Goal: Contribute content: Add original content to the website for others to see

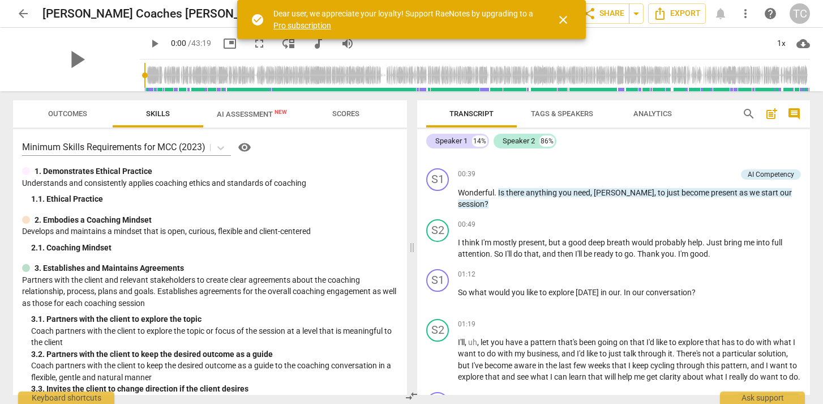
scroll to position [204, 0]
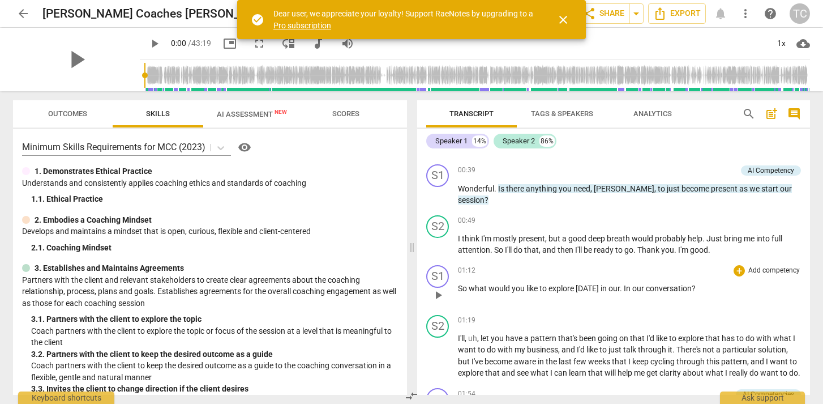
click at [624, 289] on span "In" at bounding box center [628, 288] width 8 height 9
click at [460, 339] on span "I'll" at bounding box center [461, 337] width 7 height 9
click at [440, 358] on span "play_arrow" at bounding box center [438, 356] width 14 height 14
click at [439, 360] on span "pause" at bounding box center [438, 356] width 14 height 14
click at [439, 360] on span "play_arrow" at bounding box center [438, 356] width 14 height 14
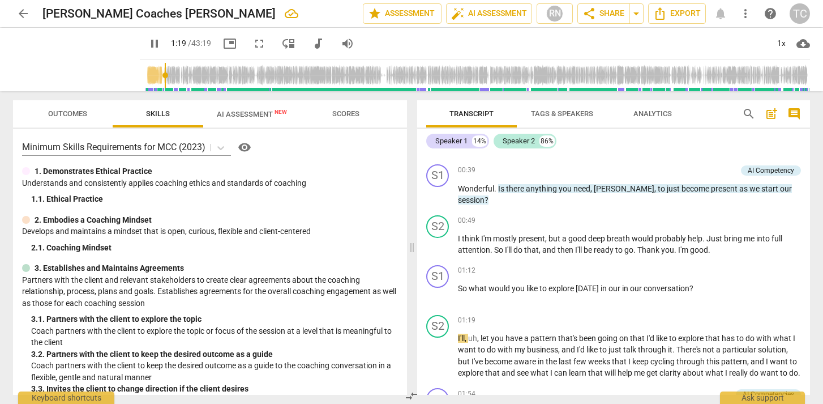
type input "43"
click at [144, 77] on input "range" at bounding box center [477, 75] width 666 height 36
click at [311, 41] on span "audiotrack" at bounding box center [318, 44] width 14 height 14
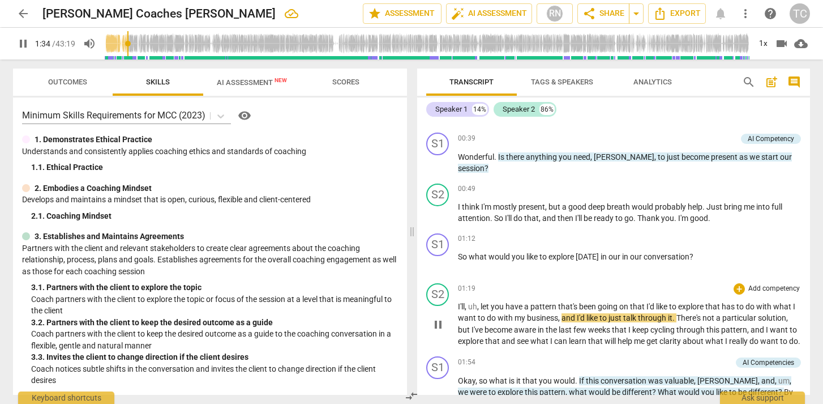
click at [437, 328] on span "pause" at bounding box center [438, 325] width 14 height 14
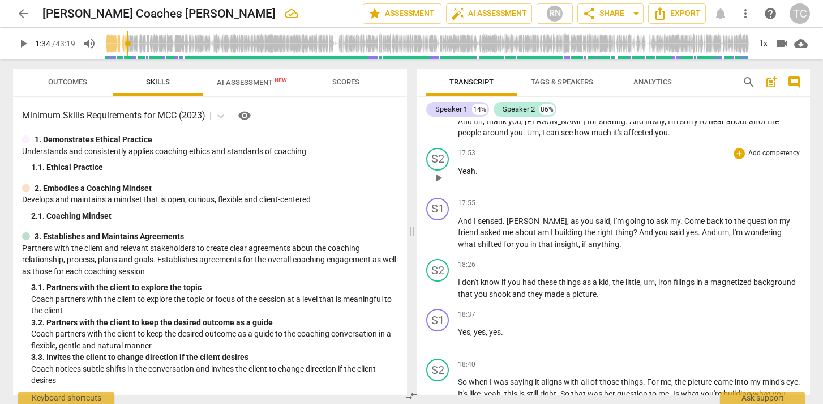
scroll to position [2119, 0]
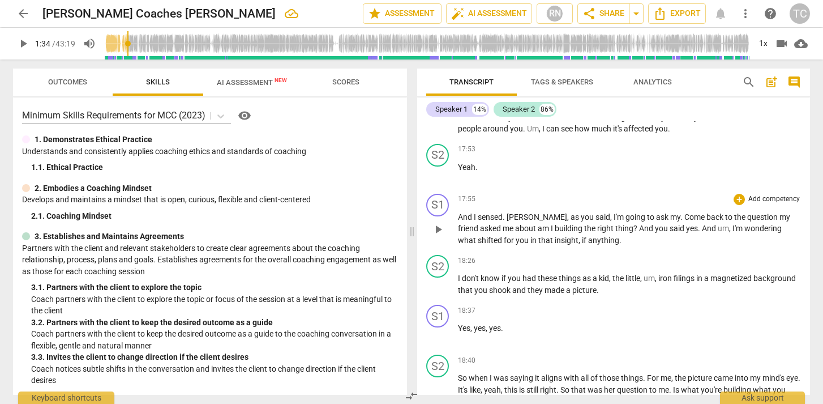
click at [439, 236] on span "play_arrow" at bounding box center [438, 229] width 14 height 14
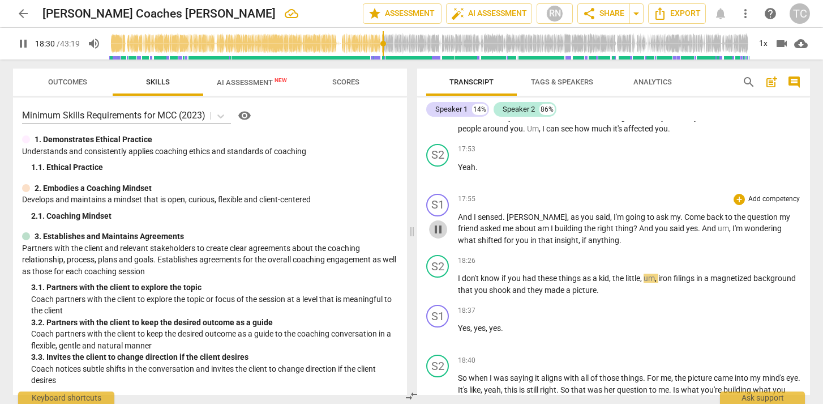
click at [436, 238] on button "pause" at bounding box center [438, 229] width 18 height 18
click at [464, 221] on span "And" at bounding box center [466, 216] width 16 height 9
click at [439, 236] on span "play_arrow" at bounding box center [438, 229] width 14 height 14
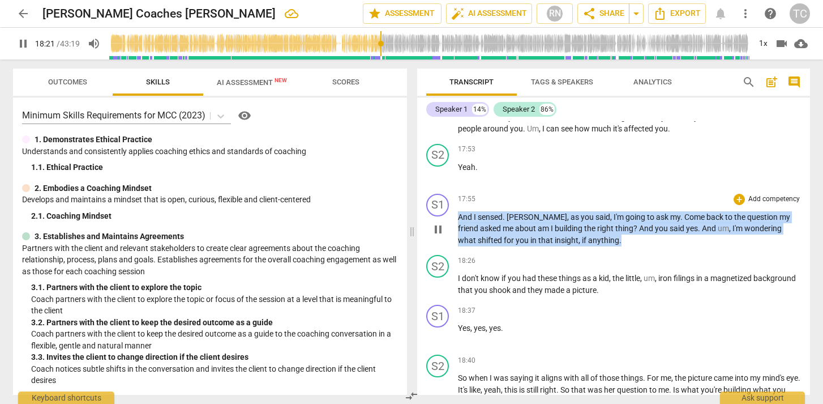
drag, startPoint x: 458, startPoint y: 252, endPoint x: 610, endPoint y: 277, distance: 154.2
click at [610, 246] on p "And I sensed . [PERSON_NAME] , as you said , I'm going to ask my . Come back to…" at bounding box center [629, 228] width 343 height 35
click at [736, 205] on div "+" at bounding box center [739, 199] width 11 height 11
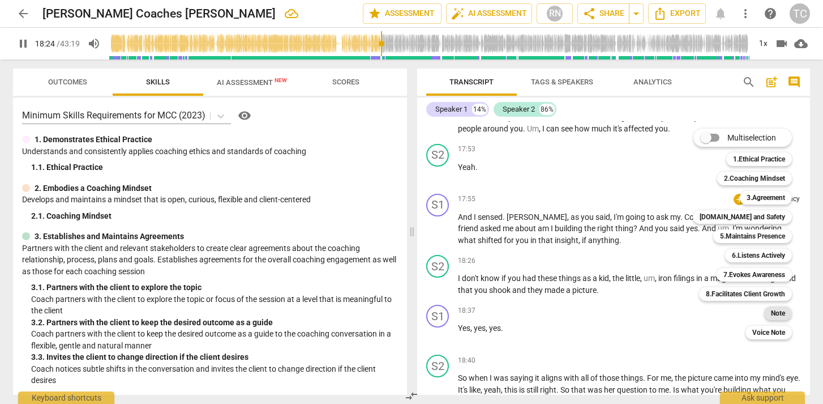
click at [774, 309] on b "Note" at bounding box center [778, 313] width 14 height 14
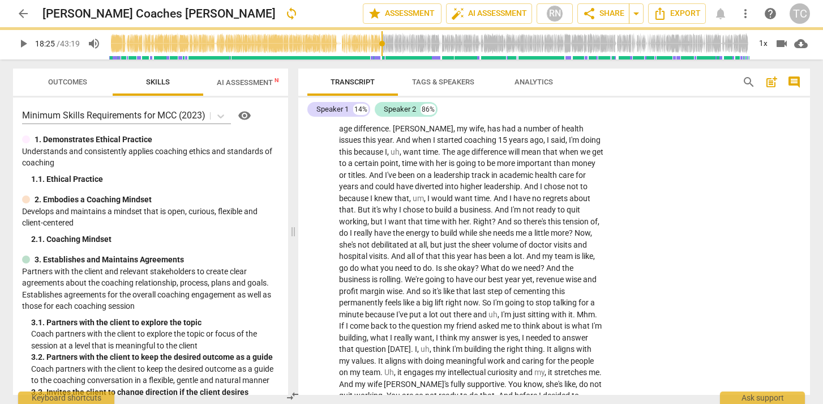
type input "1105"
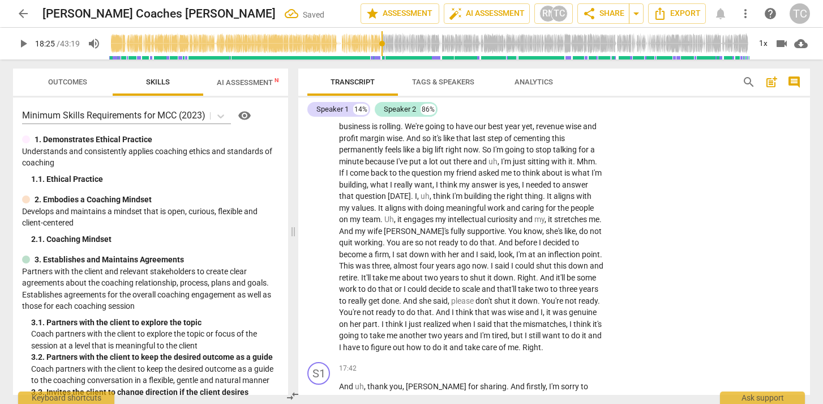
scroll to position [2524, 0]
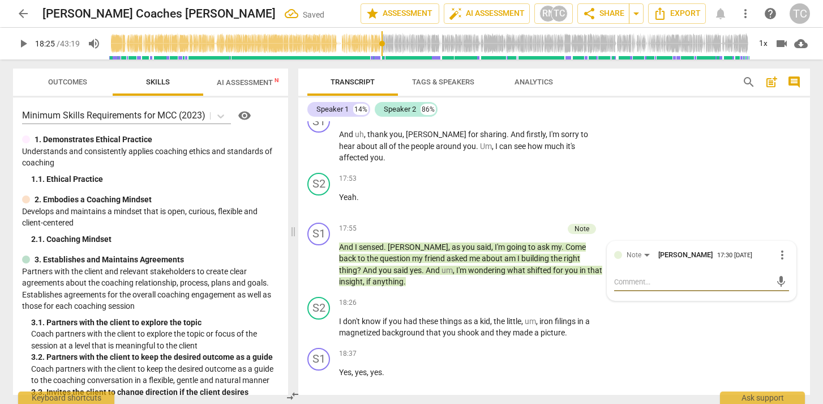
type textarea "I"
type textarea "I d"
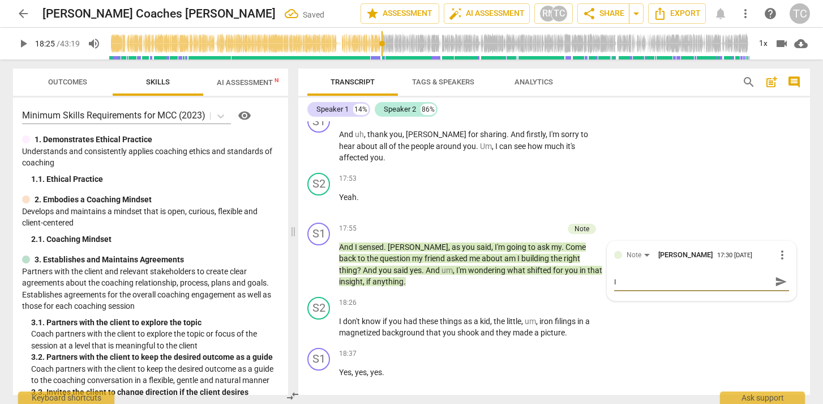
type textarea "I d"
type textarea "I di"
type textarea "I did"
type textarea "I didn"
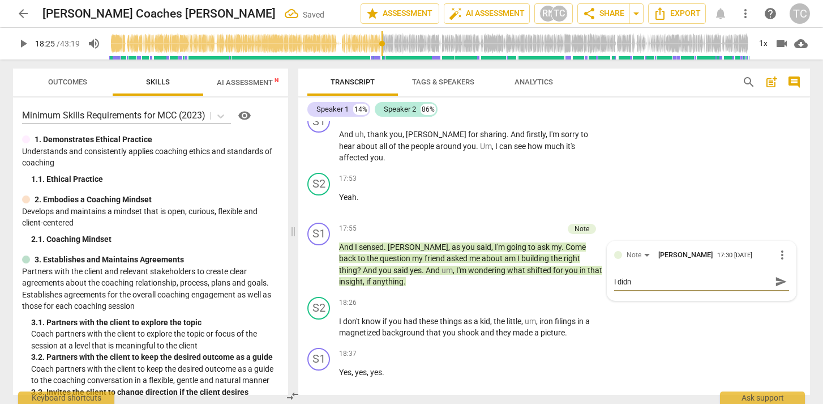
type textarea "I didn'"
type textarea "I didn't"
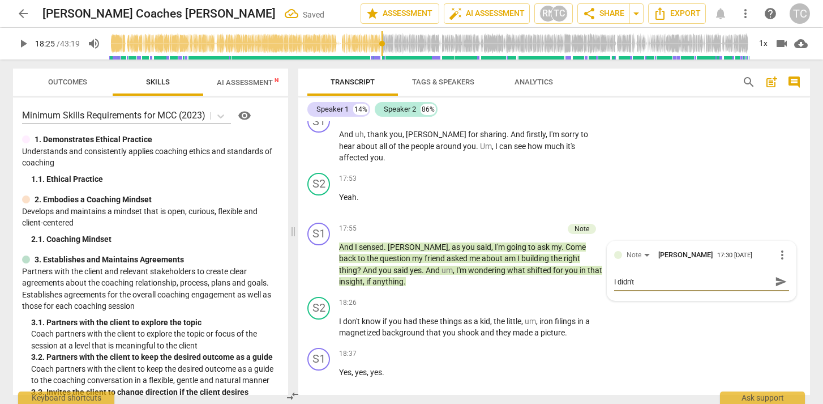
type textarea "I didn't"
type textarea "I didn't a"
type textarea "I didn't ac"
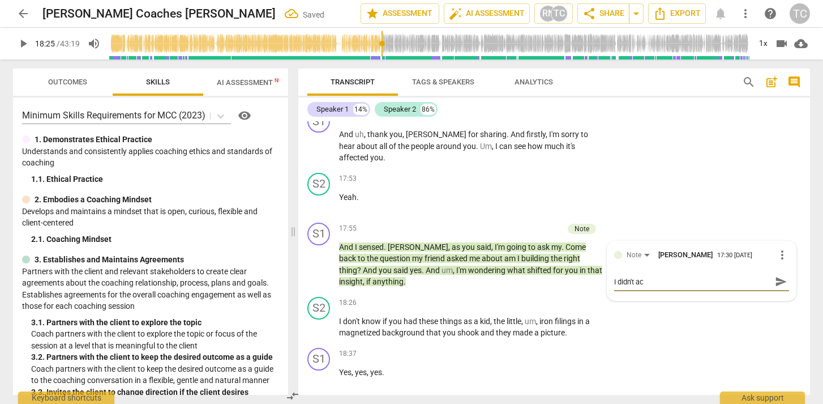
type textarea "I didn't act"
type textarea "I didn't actu"
type textarea "I didn't actua"
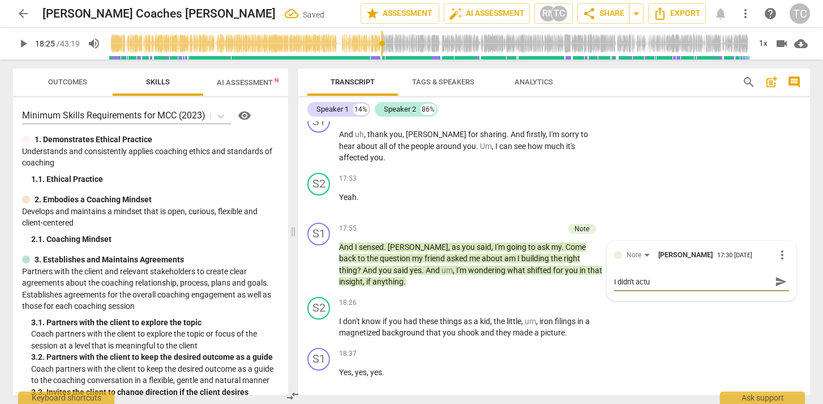
type textarea "I didn't actua"
type textarea "I didn't actual"
type textarea "I didn't actuall"
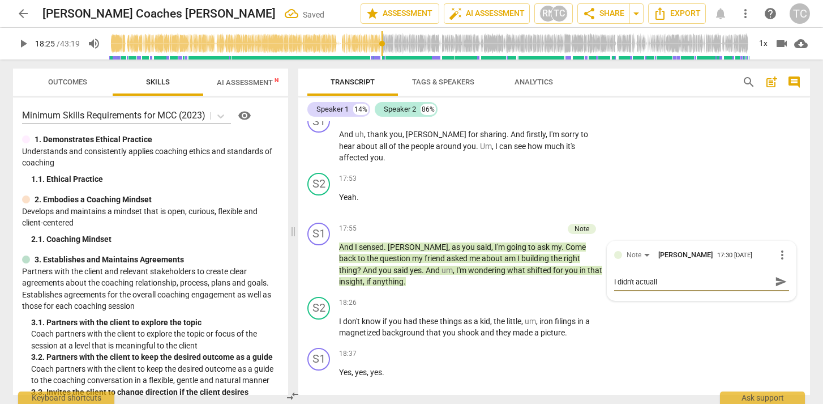
type textarea "I didn't actually"
type textarea "I didn't actually s"
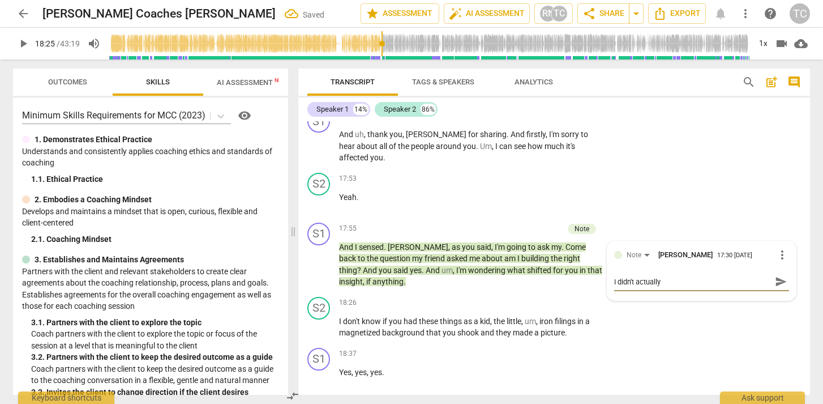
type textarea "I didn't actually s"
type textarea "I didn't actually sa"
type textarea "I didn't actually say"
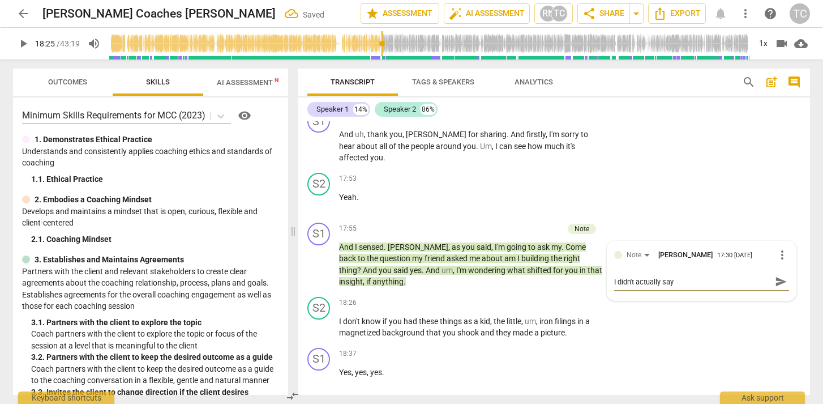
type textarea "I didn't actually say w"
type textarea "I didn't actually say wh"
type textarea "I didn't actually say wha"
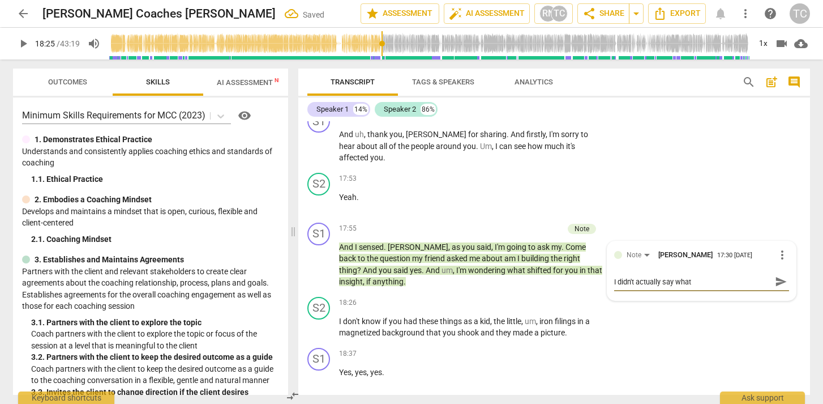
type textarea "I didn't actually say what"
type textarea "I didn't actually say what I"
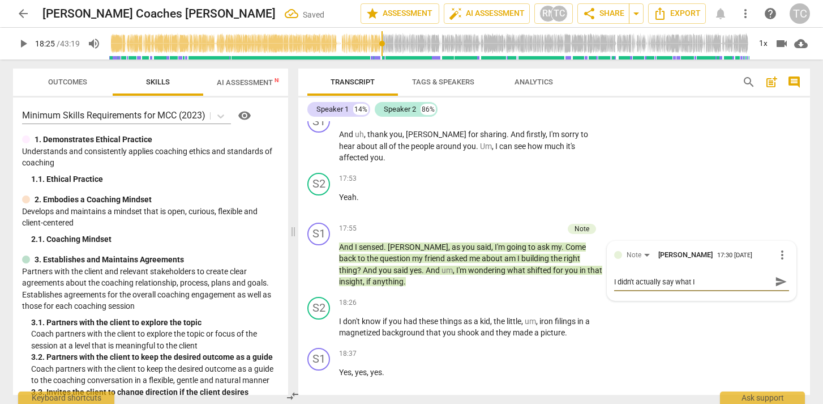
type textarea "I didn't actually say what I n"
type textarea "I didn't actually say what I no"
type textarea "I didn't actually say what I not"
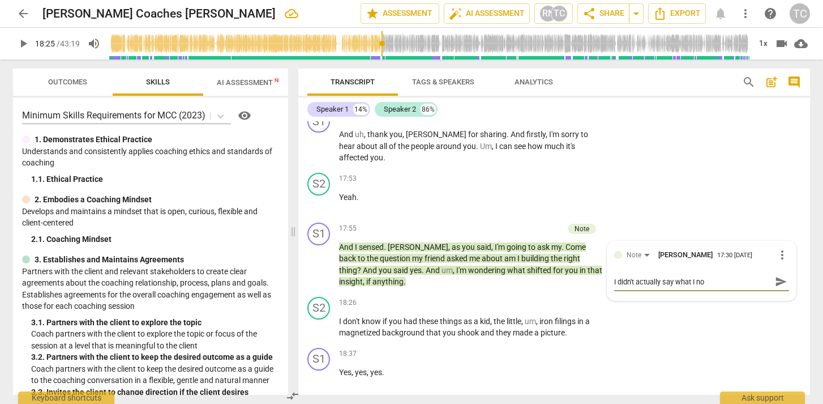
type textarea "I didn't actually say what I not"
type textarea "I didn't actually say what I noti"
type textarea "I didn't actually say what I notic"
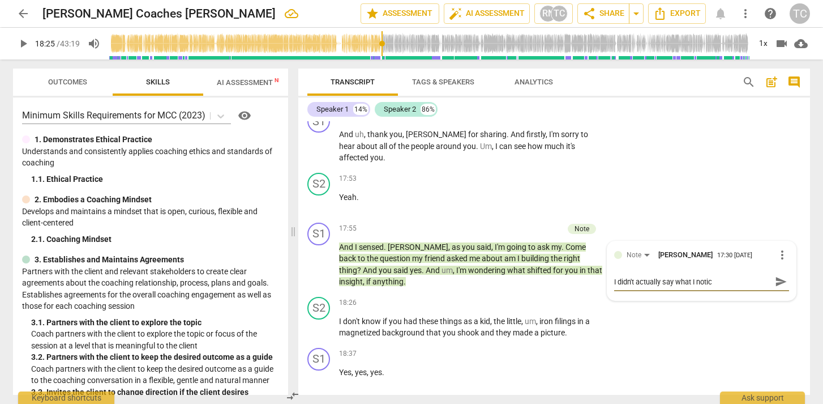
type textarea "I didn't actually say what I notice"
type textarea "I didn't actually say what I noticed"
type textarea "I didn't actually say what I noticed."
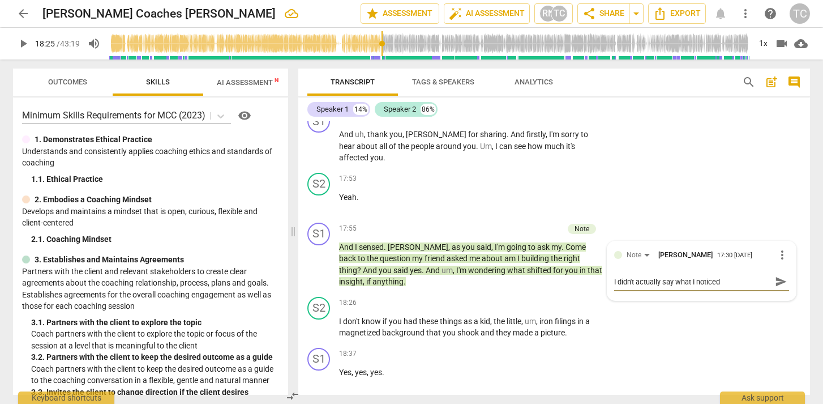
type textarea "I didn't actually say what I noticed."
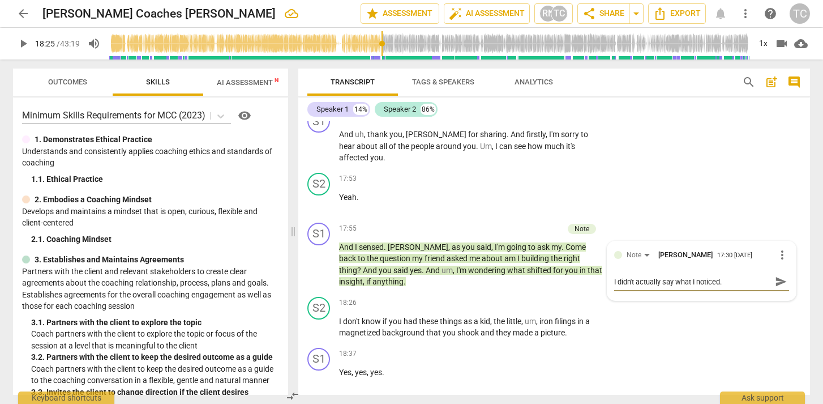
type textarea "I didn't actually say what I noticed. M"
type textarea "I didn't actually say what I noticed. Ma"
type textarea "I didn't actually say what I noticed. May"
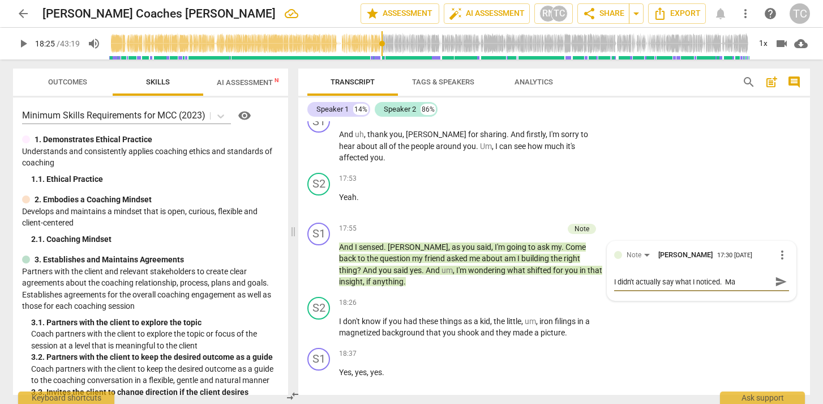
type textarea "I didn't actually say what I noticed. May"
type textarea "I didn't actually say what I noticed. Mayb"
type textarea "I didn't actually say what I noticed. Maybe"
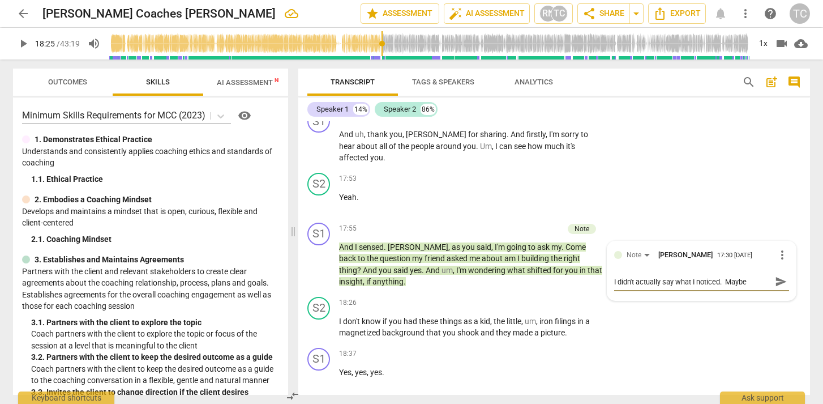
type textarea "I didn't actually say what I noticed. Maybe"
type textarea "I didn't actually say what I noticed. Maybe a"
type textarea "I didn't actually say what I noticed. Maybe a b"
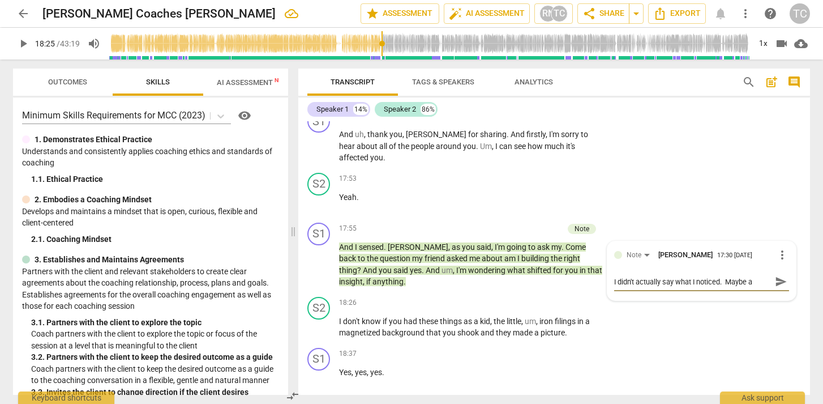
type textarea "I didn't actually say what I noticed. Maybe a b"
type textarea "I didn't actually say what I noticed. Maybe a bi"
type textarea "I didn't actually say what I noticed. Maybe a bit"
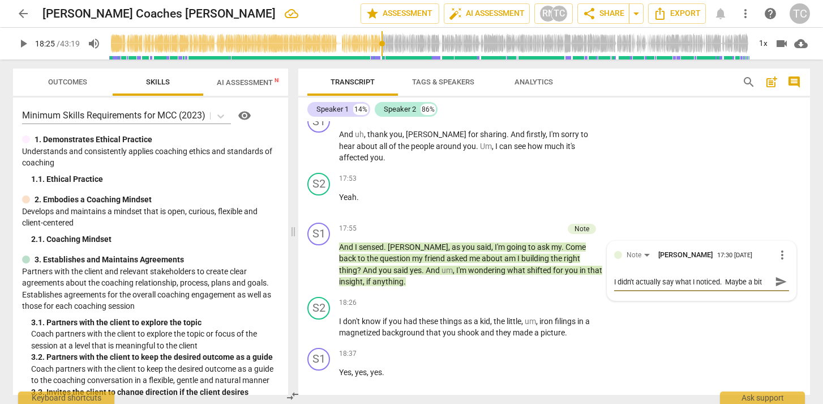
type textarea "I didn't actually say what I noticed. Maybe a bit"
type textarea "I didn't actually say what I noticed. Maybe a bit t"
type textarea "I didn't actually say what I noticed. Maybe a bit to"
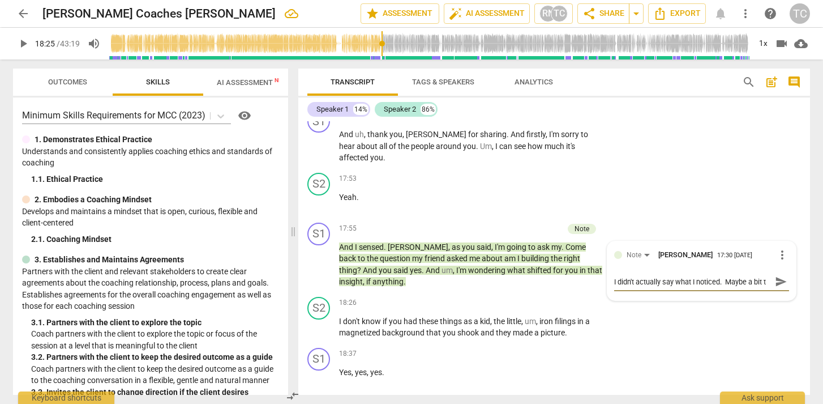
type textarea "I didn't actually say what I noticed. Maybe a bit to"
type textarea "I didn't actually say what I noticed. Maybe a bit too"
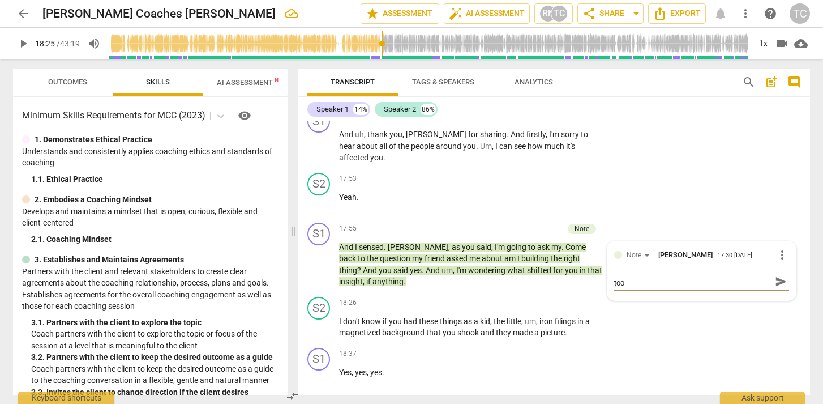
type textarea "I didn't actually say what I noticed. Maybe a bit too"
type textarea "I didn't actually say what I noticed. Maybe a bit too w"
type textarea "I didn't actually say what I noticed. Maybe a bit too wo"
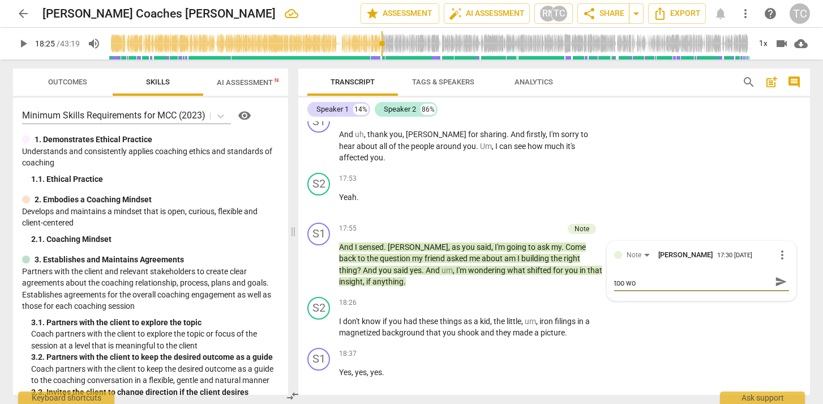
type textarea "I didn't actually say what I noticed. Maybe a bit too wor"
type textarea "I didn't actually say what I noticed. Maybe a bit too word"
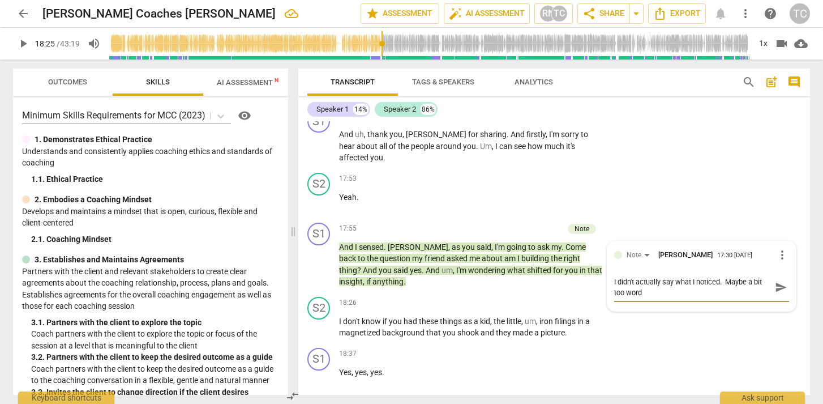
type textarea "I didn't actually say what I noticed. Maybe a bit too wordy"
type textarea "I didn't actually say what I noticed. Maybe a bit too wordy?"
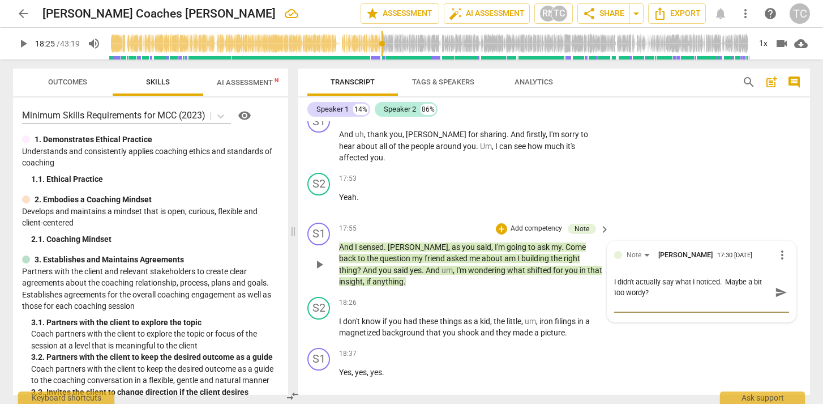
type textarea "I didn't actually say what I noticed. Maybe a bit too wordy?"
click at [779, 286] on span "send" at bounding box center [781, 292] width 12 height 12
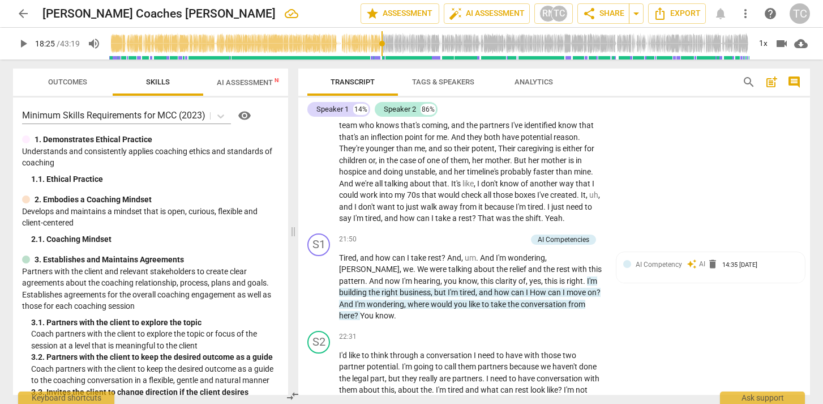
scroll to position [3030, 0]
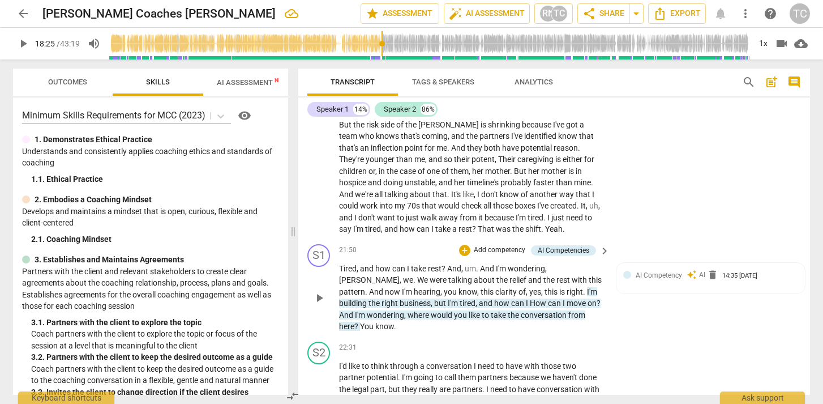
click at [318, 291] on span "play_arrow" at bounding box center [319, 298] width 14 height 14
click at [321, 291] on span "pause" at bounding box center [319, 298] width 14 height 14
type input "1343"
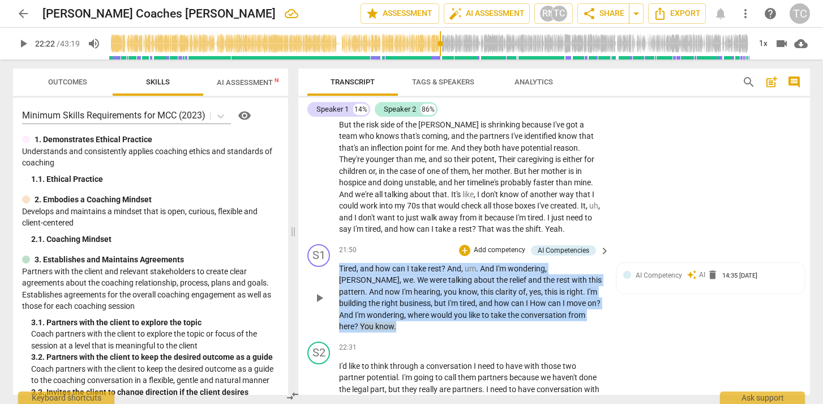
drag, startPoint x: 578, startPoint y: 297, endPoint x: 363, endPoint y: 234, distance: 223.5
click at [363, 244] on div "21:50 + Add competency AI Competencies keyboard_arrow_right Tired , and how can…" at bounding box center [475, 288] width 272 height 88
click at [461, 245] on div "+" at bounding box center [464, 250] width 11 height 11
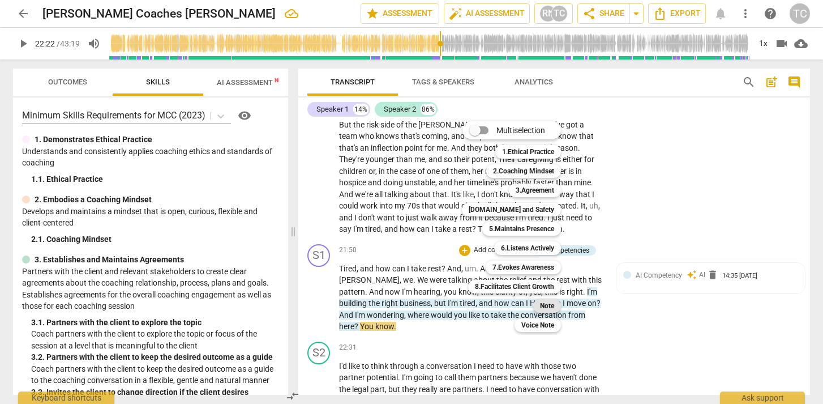
click at [549, 303] on b "Note" at bounding box center [547, 306] width 14 height 14
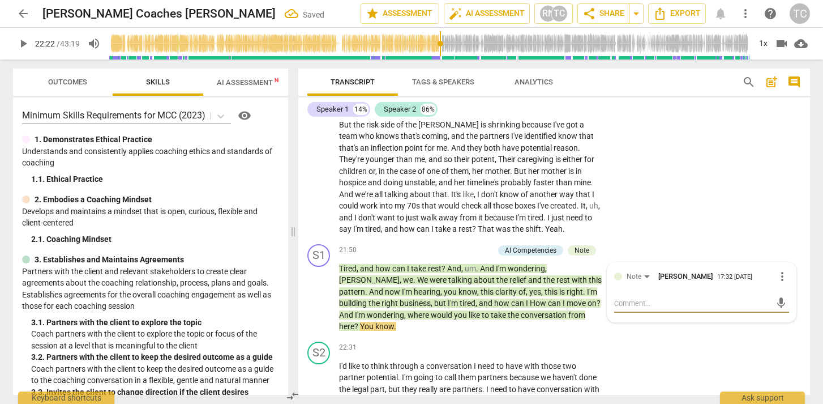
type textarea "I"
type textarea "I w"
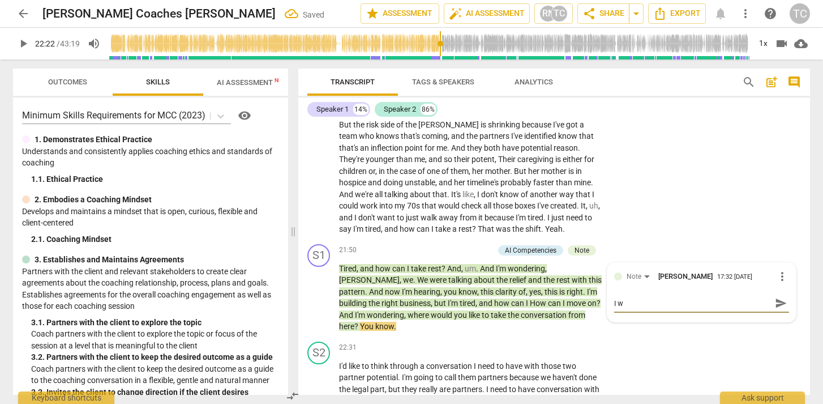
type textarea "I wa"
type textarea "I was"
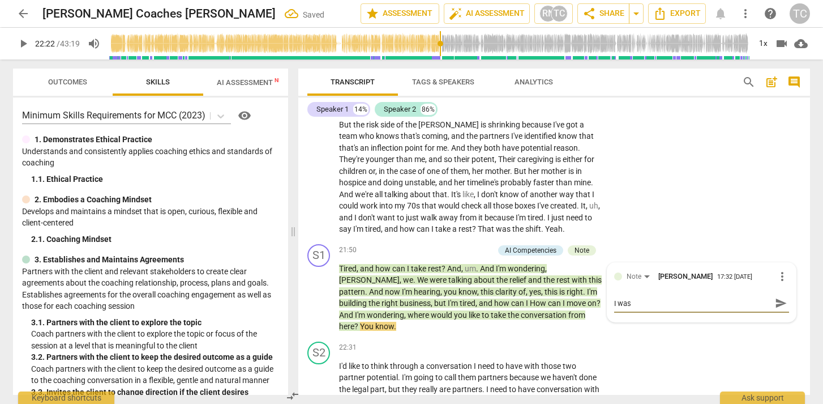
type textarea "I was t"
type textarea "I was tr"
type textarea "I was try"
type textarea "I was tryi"
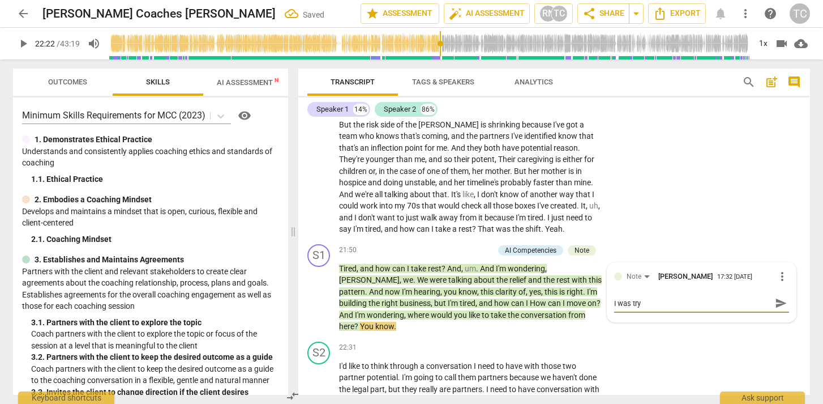
type textarea "I was tryi"
type textarea "I was tryin"
type textarea "I was trying"
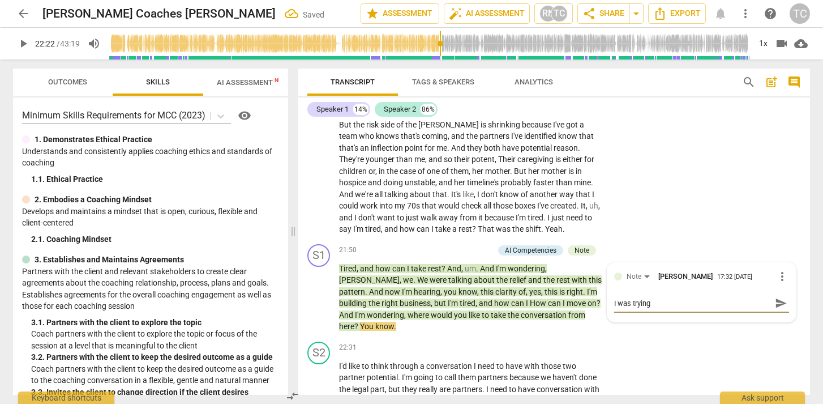
type textarea "I was trying"
type textarea "I was trying t"
type textarea "I was trying to"
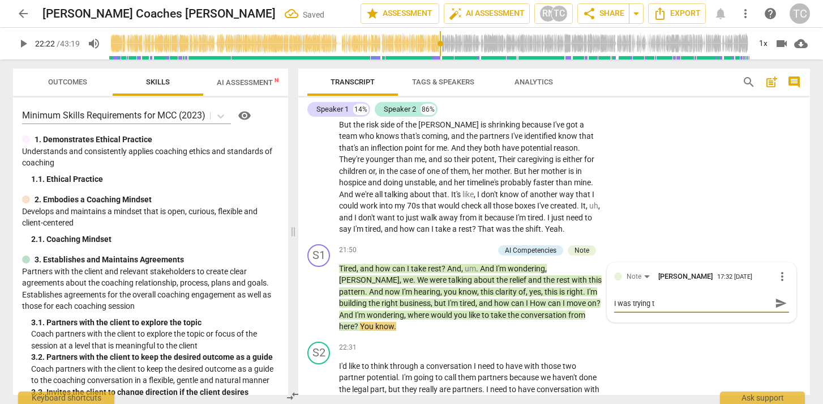
type textarea "I was trying to"
type textarea "I was trying to c"
type textarea "I was trying to ce"
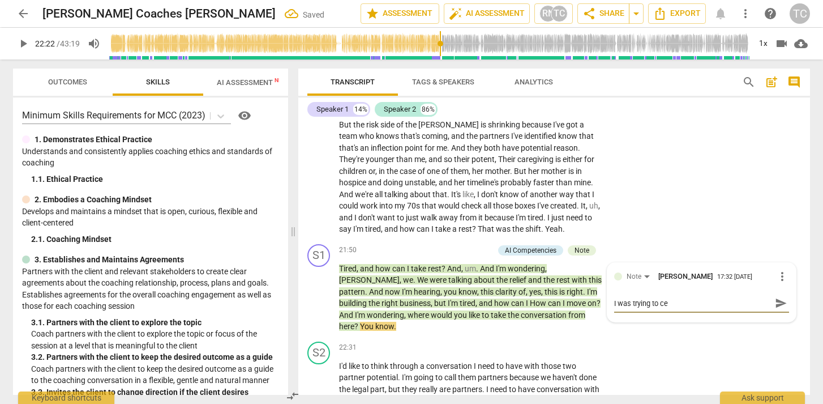
type textarea "I was trying to ceh"
type textarea "I was trying to ce"
type textarea "I was trying to c"
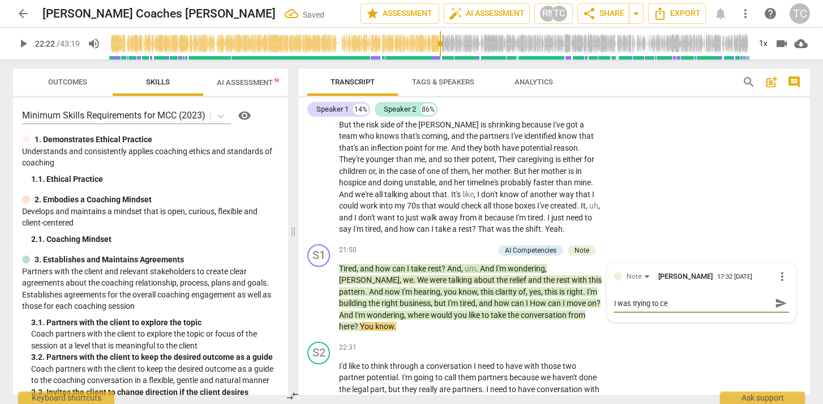
type textarea "I was trying to c"
type textarea "I was trying to ch"
type textarea "I was trying to che"
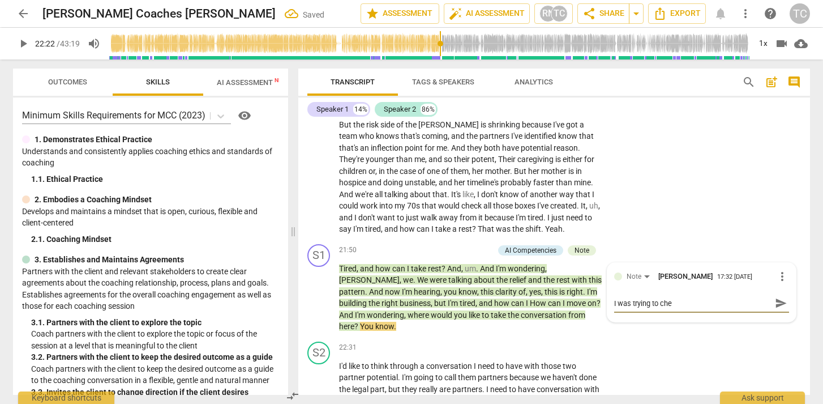
type textarea "I was trying to chec"
type textarea "I was trying to check"
type textarea "I was trying to check i"
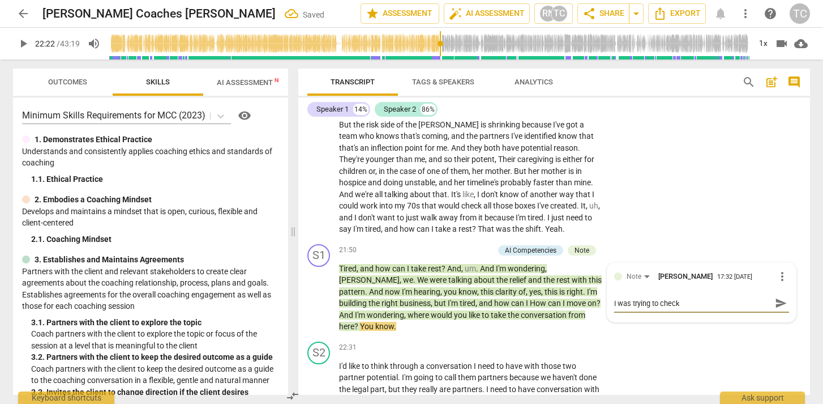
type textarea "I was trying to check i"
type textarea "I was trying to check if"
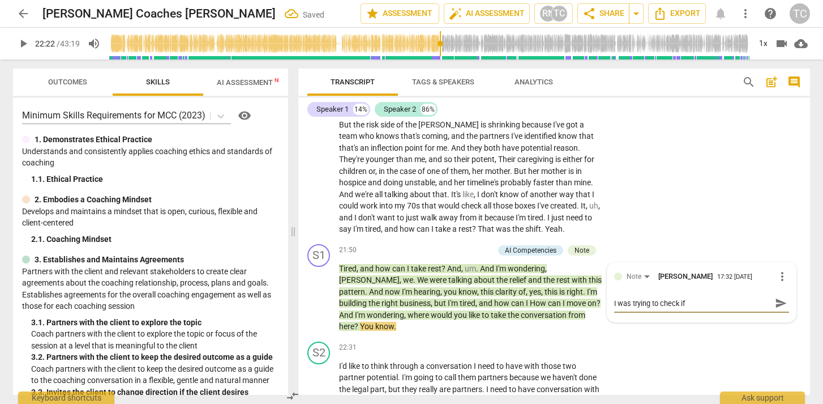
type textarea "I was trying to check if w"
type textarea "I was trying to check if we"
type textarea "I was trying to check if we a"
type textarea "I was trying to check if we ar"
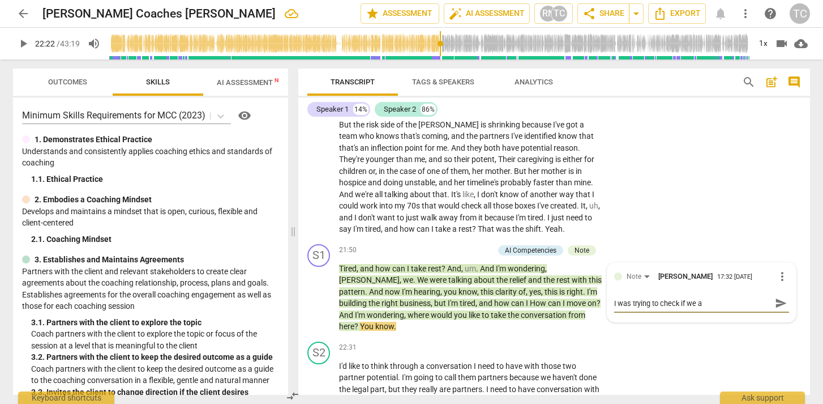
type textarea "I was trying to check if we ar"
type textarea "I was trying to check if we are"
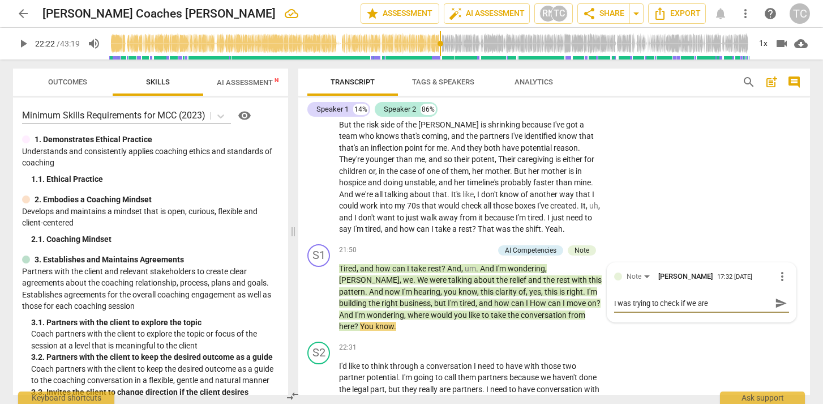
type textarea "I was trying to check if we are r"
type textarea "I was trying to check if we are"
type textarea "I was trying to check if we are o"
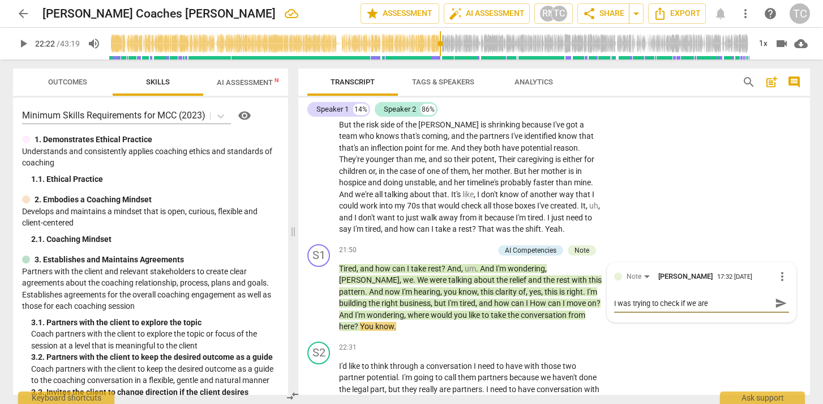
type textarea "I was trying to check if we are o"
type textarea "I was trying to check if we are on"
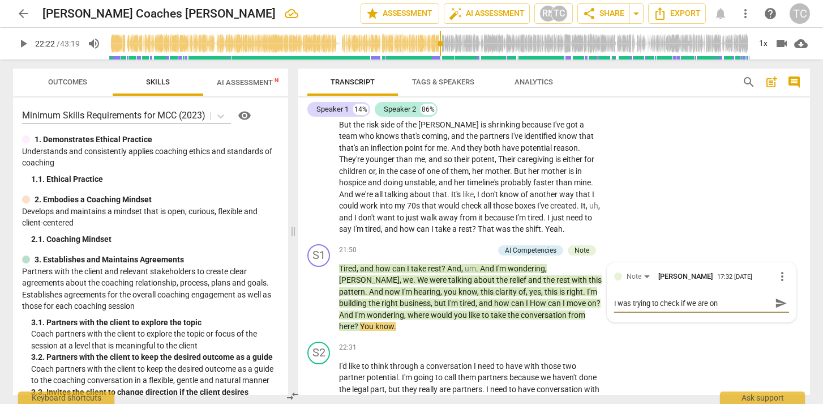
type textarea "I was trying to check if we are on t"
type textarea "I was trying to check if we are on th"
type textarea "I was trying to check if we are on the"
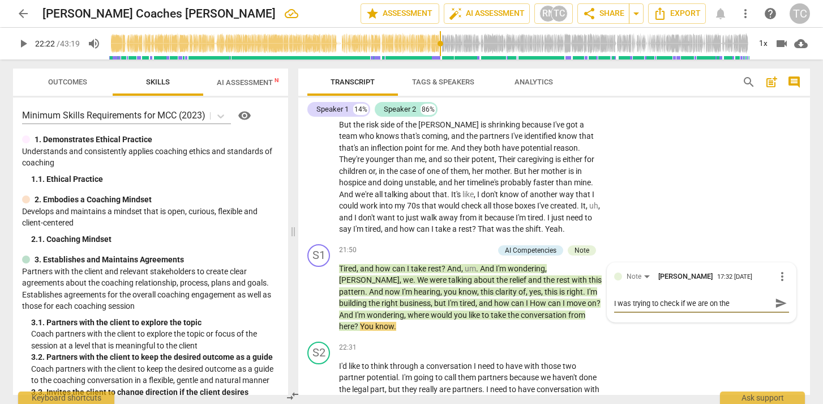
type textarea "I was trying to check if we are on the"
type textarea "I was trying to check if we are on the r"
type textarea "I was trying to check if we are on the ri"
type textarea "I was trying to check if we are on the rig"
type textarea "I was trying to check if we are on the righ"
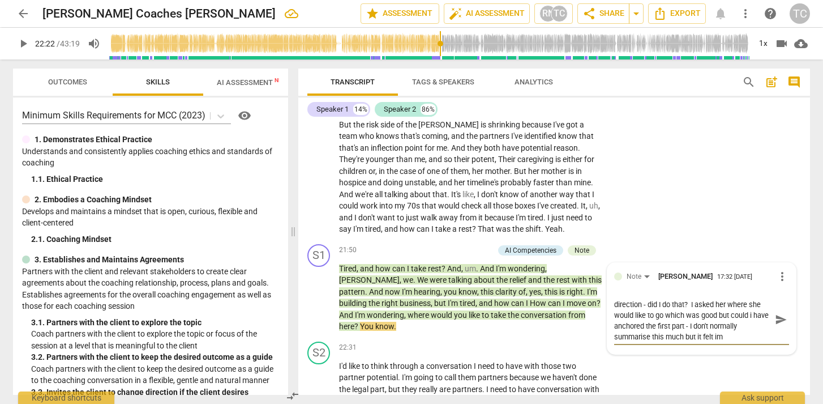
scroll to position [0, 0]
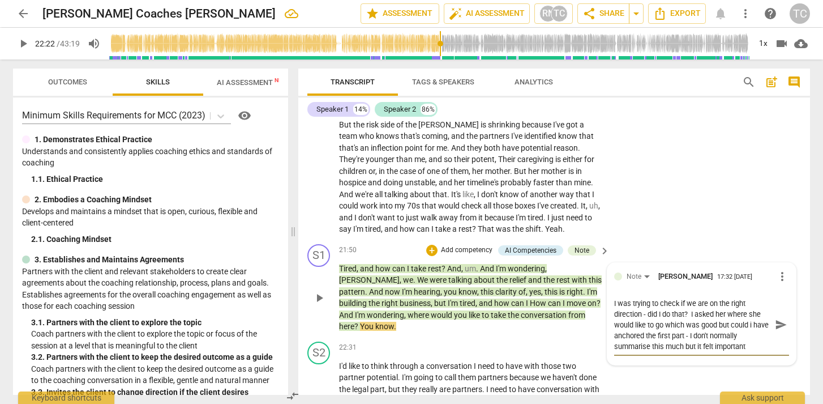
click at [775, 318] on span "send" at bounding box center [781, 324] width 12 height 12
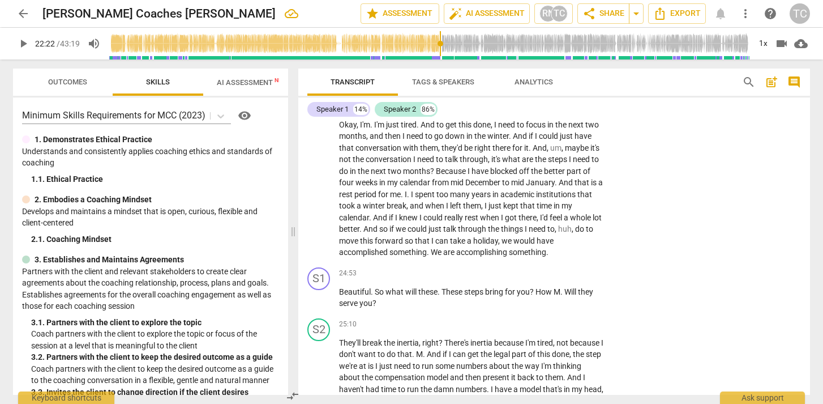
scroll to position [3471, 0]
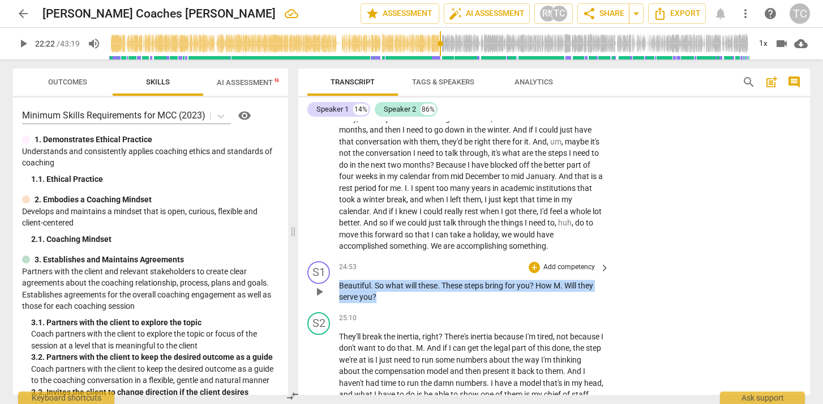
drag, startPoint x: 430, startPoint y: 299, endPoint x: 390, endPoint y: 272, distance: 48.2
click at [390, 272] on div "24:53 + Add competency keyboard_arrow_right Beautiful . So what will these . Th…" at bounding box center [475, 282] width 272 height 42
click at [533, 262] on div "+" at bounding box center [534, 267] width 11 height 11
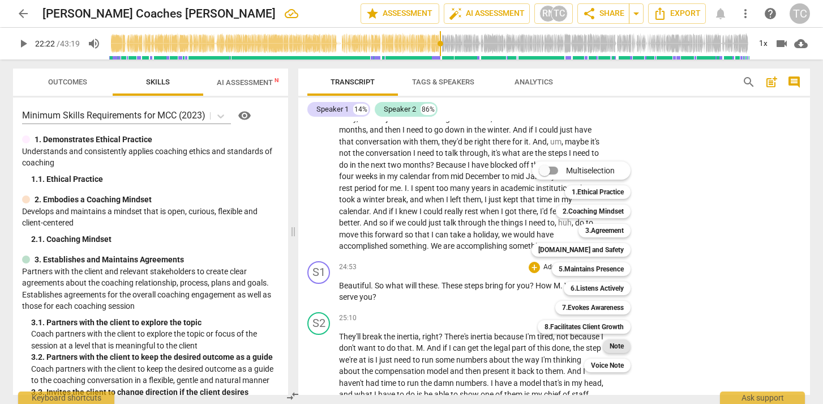
click at [618, 341] on b "Note" at bounding box center [617, 346] width 14 height 14
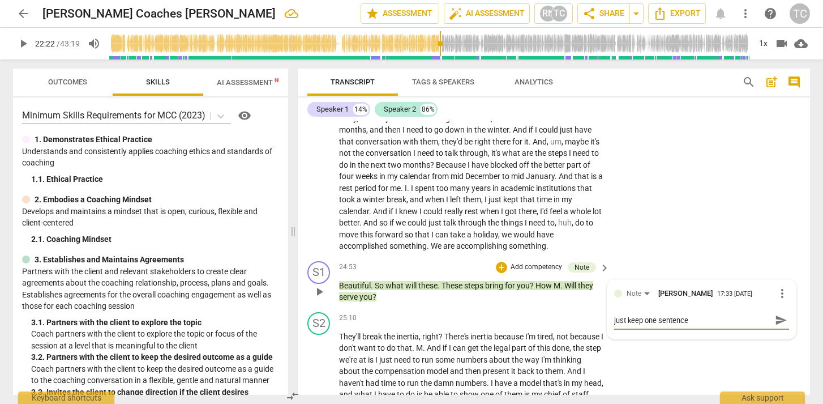
click at [775, 319] on span "send" at bounding box center [781, 320] width 12 height 12
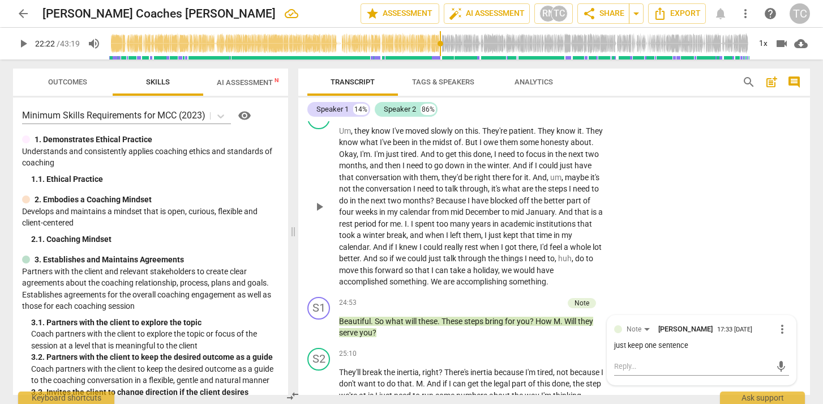
scroll to position [3450, 0]
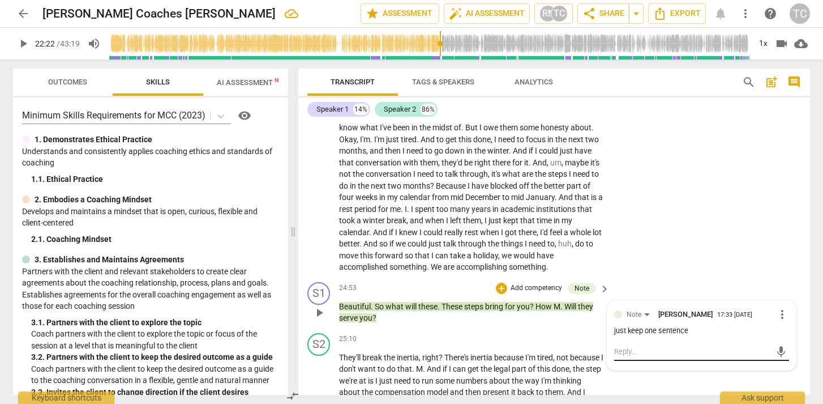
click at [668, 353] on textarea at bounding box center [692, 351] width 157 height 11
drag, startPoint x: 707, startPoint y: 363, endPoint x: 607, endPoint y: 352, distance: 100.8
click at [607, 352] on div "Note [PERSON_NAME] 17:33 [DATE] more_vert just keep one sentence She didn't use…" at bounding box center [701, 341] width 188 height 80
drag, startPoint x: 339, startPoint y: 177, endPoint x: 357, endPoint y: 177, distance: 18.1
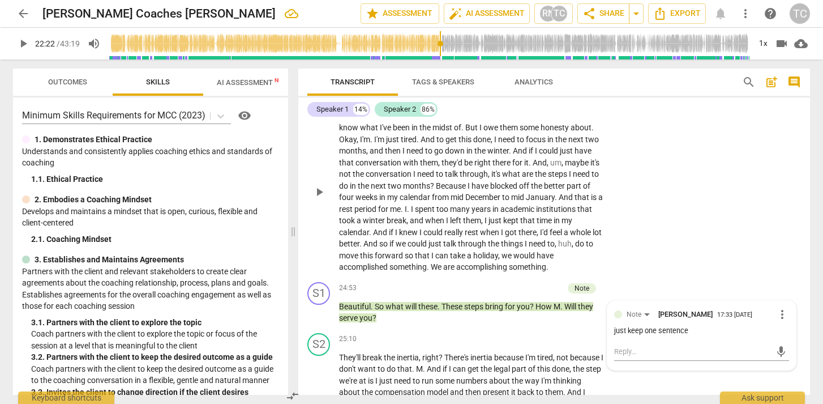
click at [357, 177] on div "S2 play_arrow pause 23:22 + Add competency keyboard_arrow_right Um , they know …" at bounding box center [554, 182] width 512 height 190
drag, startPoint x: 361, startPoint y: 177, endPoint x: 339, endPoint y: 177, distance: 22.1
click at [339, 177] on p "Um , they know I've moved slowly on this . They're patient . They know it . The…" at bounding box center [471, 191] width 265 height 162
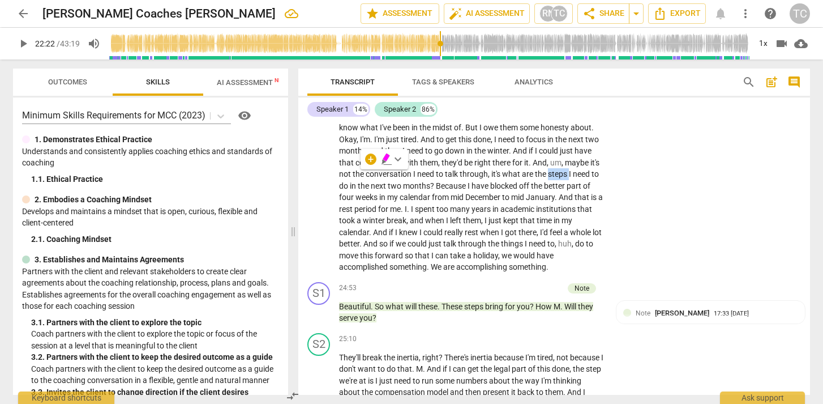
click at [387, 158] on icon "button" at bounding box center [386, 157] width 7 height 8
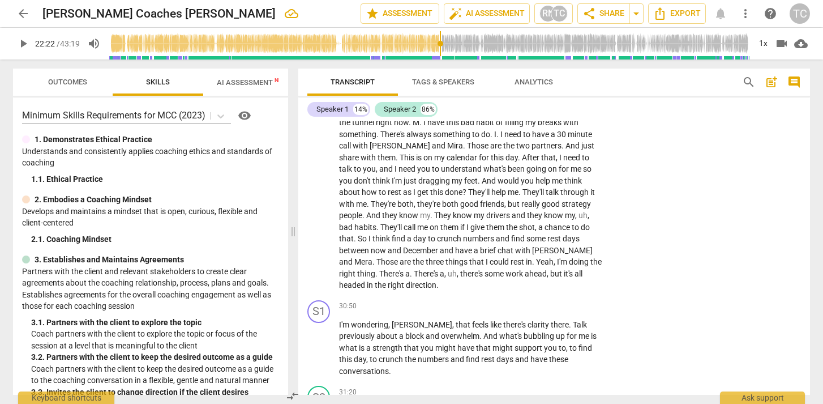
scroll to position [4371, 0]
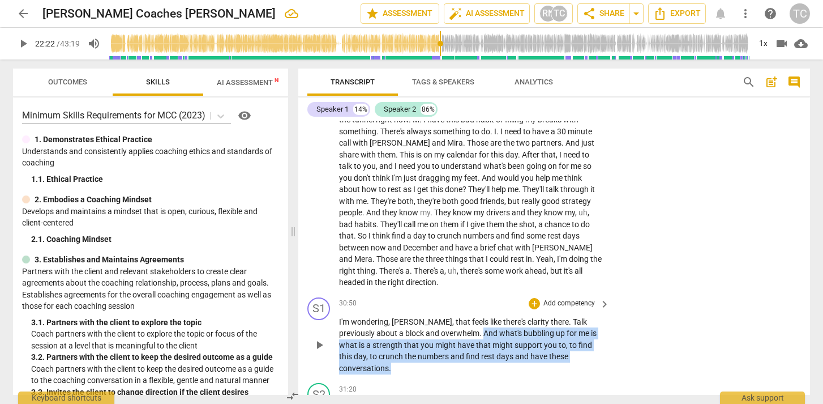
drag, startPoint x: 447, startPoint y: 348, endPoint x: 595, endPoint y: 366, distance: 150.0
click at [597, 366] on p "I'm wondering , [PERSON_NAME] , that feels like there's clarity there . Talk pr…" at bounding box center [471, 345] width 265 height 58
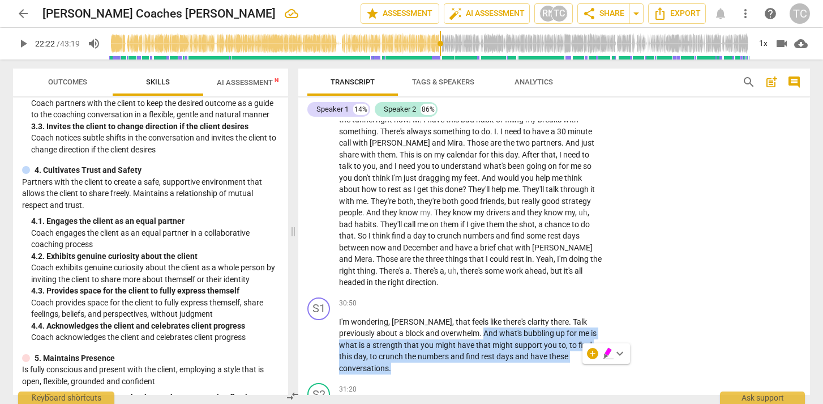
scroll to position [274, 0]
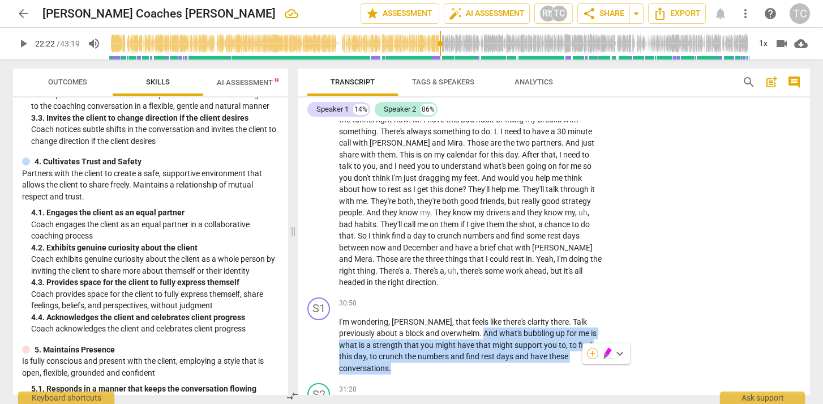
click at [590, 349] on div "+" at bounding box center [592, 353] width 11 height 11
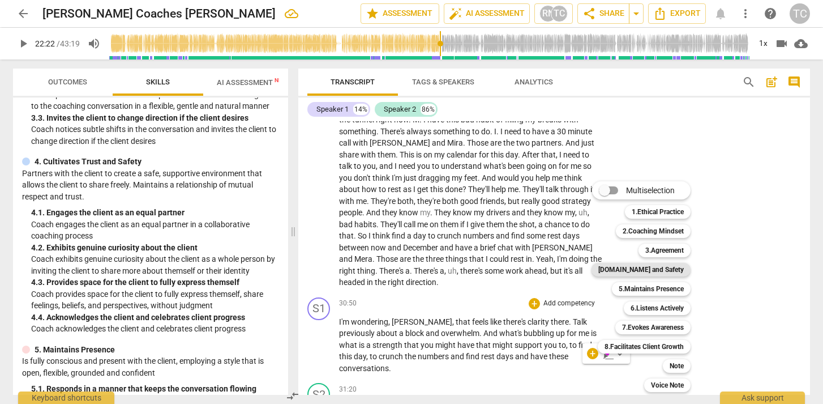
click at [646, 265] on b "[DOMAIN_NAME] and Safety" at bounding box center [640, 270] width 85 height 14
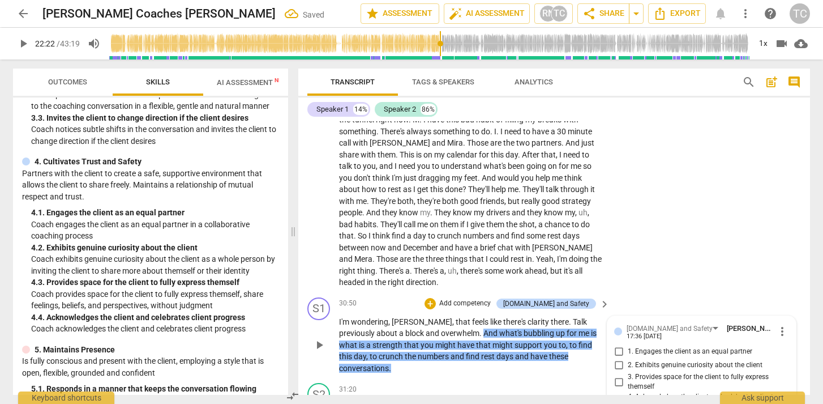
scroll to position [4556, 0]
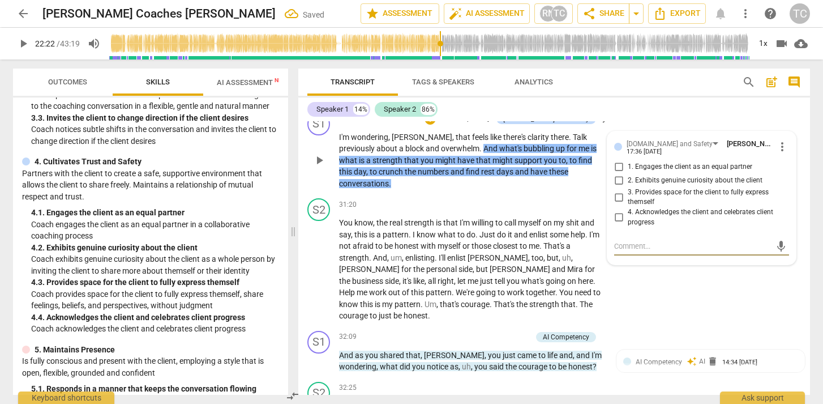
click at [619, 187] on input "2. Exhibits genuine curiosity about the client" at bounding box center [619, 181] width 18 height 14
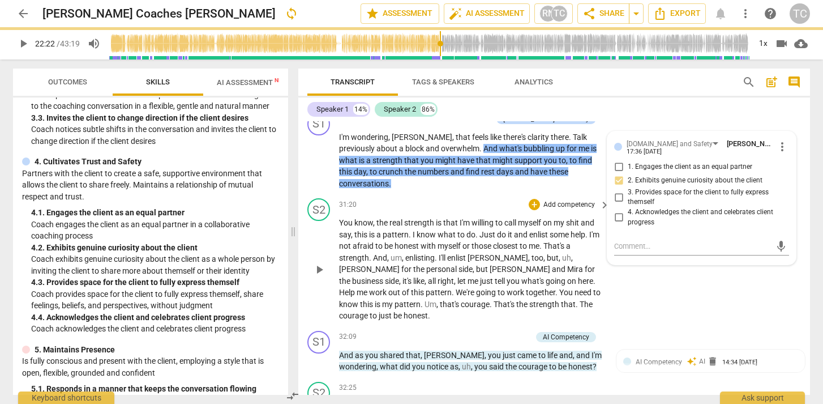
click at [621, 301] on div "S2 play_arrow pause 31:20 + Add competency keyboard_arrow_right You know , the …" at bounding box center [554, 260] width 512 height 132
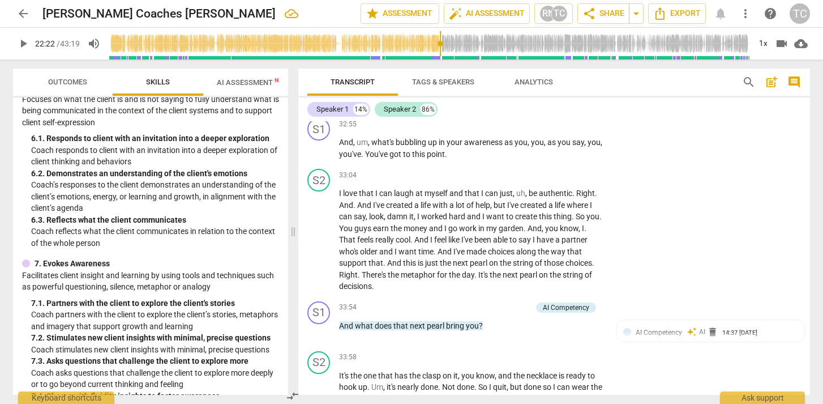
scroll to position [702, 0]
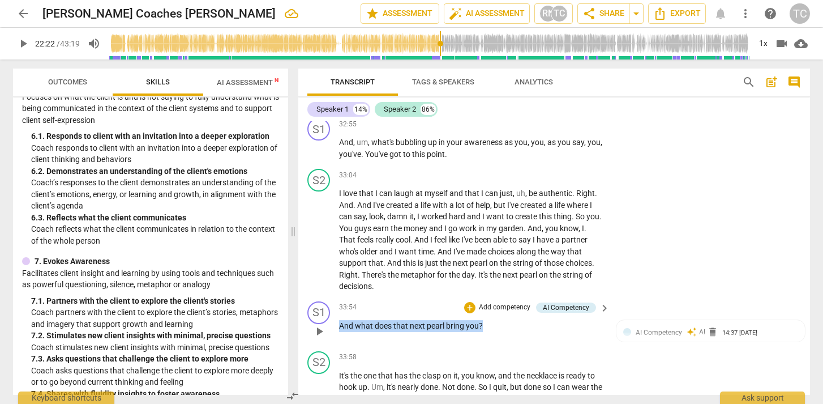
drag, startPoint x: 491, startPoint y: 314, endPoint x: 333, endPoint y: 313, distance: 157.9
click at [333, 313] on div "S1 play_arrow pause 33:54 + Add competency AI Competency keyboard_arrow_right A…" at bounding box center [554, 322] width 512 height 50
click at [492, 295] on div "+" at bounding box center [492, 299] width 11 height 11
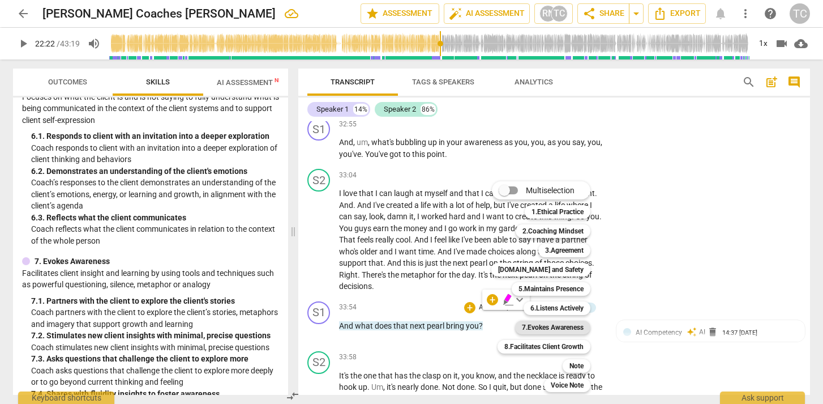
click at [556, 324] on b "7.Evokes Awareness" at bounding box center [553, 327] width 62 height 14
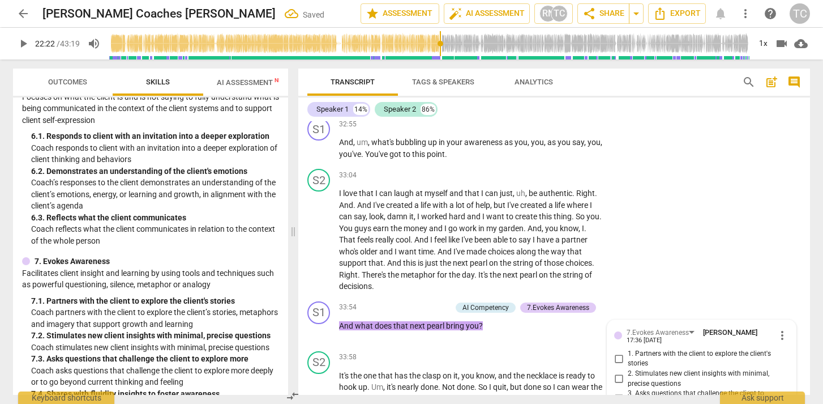
scroll to position [5076, 0]
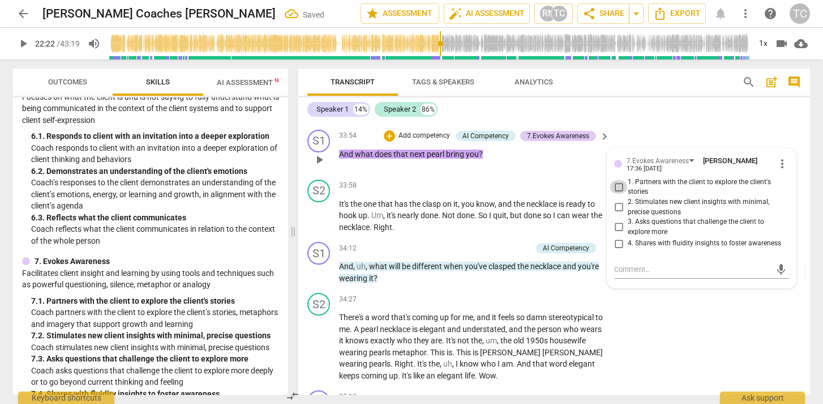
click at [619, 180] on input "1. Partners with the client to explore the client's stories" at bounding box center [619, 187] width 18 height 14
click at [679, 346] on div "S2 play_arrow pause 34:27 + Add competency keyboard_arrow_right There's a word …" at bounding box center [554, 336] width 512 height 97
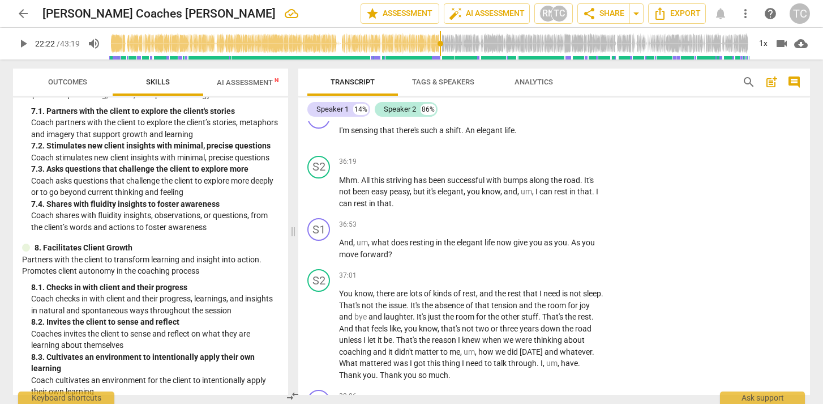
scroll to position [900, 0]
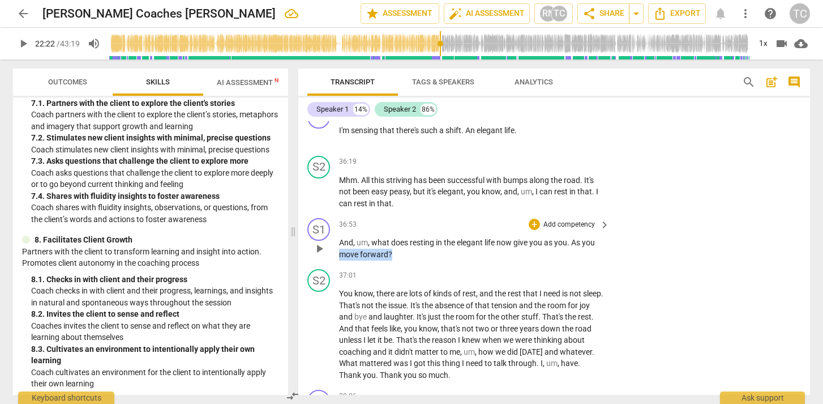
drag, startPoint x: 340, startPoint y: 237, endPoint x: 399, endPoint y: 244, distance: 58.8
click at [399, 244] on p "And , um , what does resting in the elegant life now give you as you . As you m…" at bounding box center [471, 248] width 265 height 23
drag, startPoint x: 399, startPoint y: 243, endPoint x: 331, endPoint y: 228, distance: 69.2
click at [331, 228] on div "S1 play_arrow pause 36:53 + Add competency keyboard_arrow_right And , um , what…" at bounding box center [554, 238] width 512 height 51
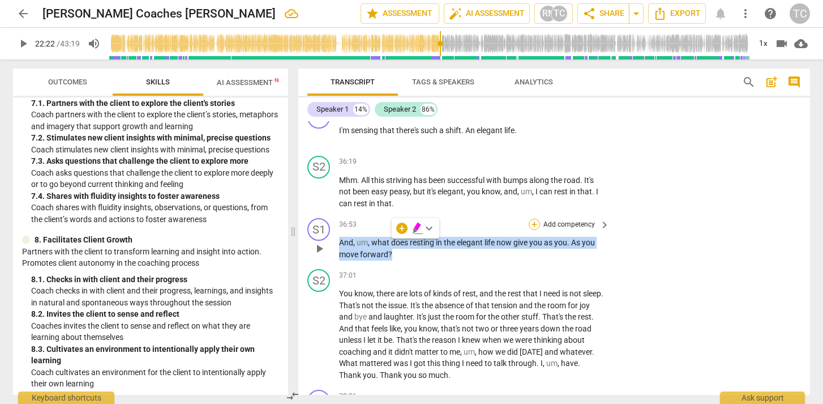
click at [531, 219] on div "+" at bounding box center [534, 224] width 11 height 11
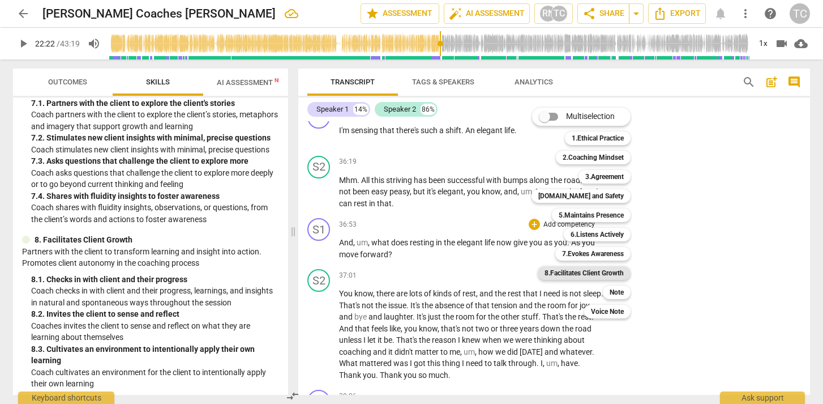
click at [596, 268] on b "8.Facilitates Client Growth" at bounding box center [584, 273] width 79 height 14
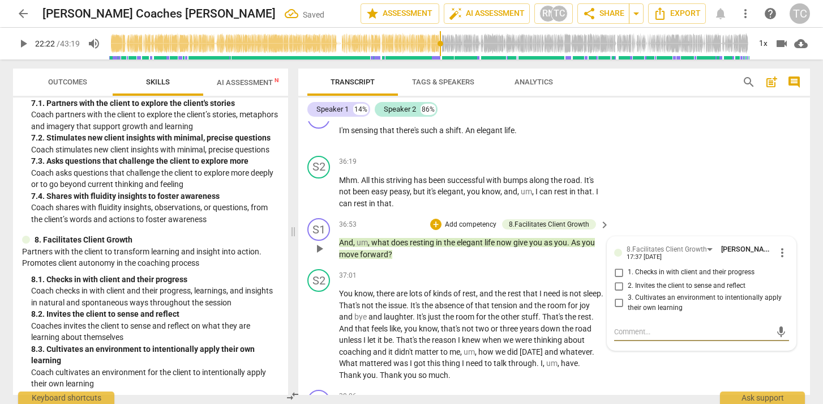
click at [621, 279] on input "2. Invites the client to sense and reflect" at bounding box center [619, 286] width 18 height 14
click at [633, 217] on div "S1 play_arrow pause 36:53 + Add competency 8.Facilitates Client Growth keyboard…" at bounding box center [554, 238] width 512 height 51
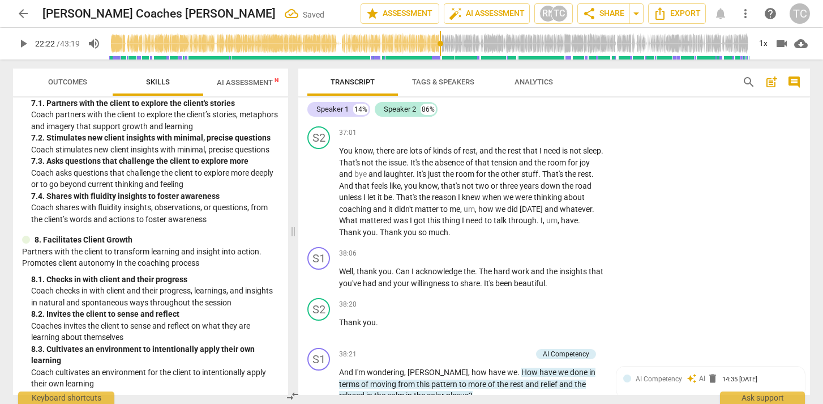
scroll to position [5641, 0]
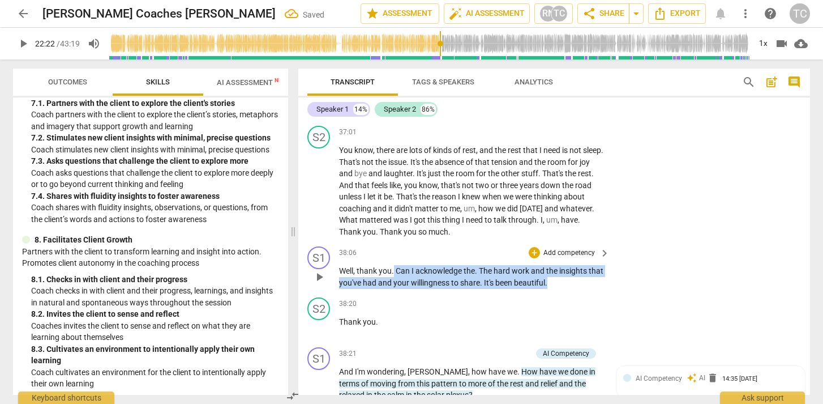
drag, startPoint x: 393, startPoint y: 260, endPoint x: 573, endPoint y: 277, distance: 180.8
click at [573, 277] on div "S1 play_arrow pause 38:06 + Add competency keyboard_arrow_right Well , thank yo…" at bounding box center [554, 267] width 512 height 51
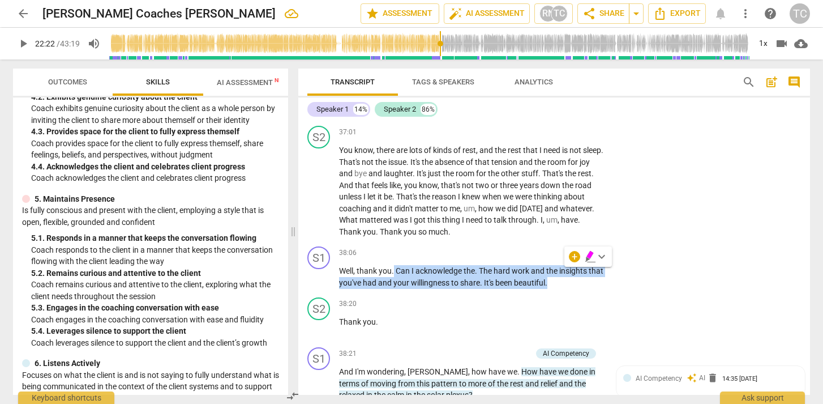
scroll to position [422, 0]
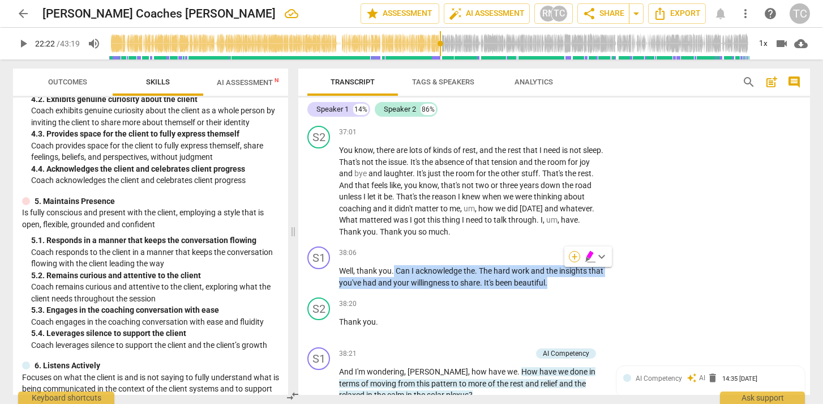
click at [573, 253] on div "+" at bounding box center [574, 256] width 11 height 11
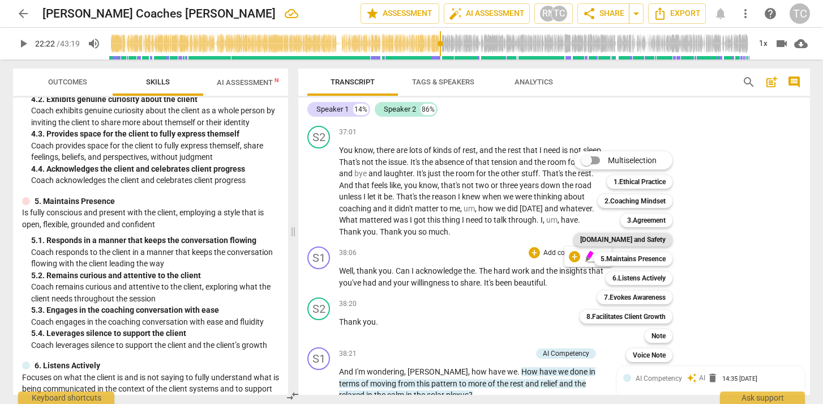
click at [615, 237] on b "[DOMAIN_NAME] and Safety" at bounding box center [622, 240] width 85 height 14
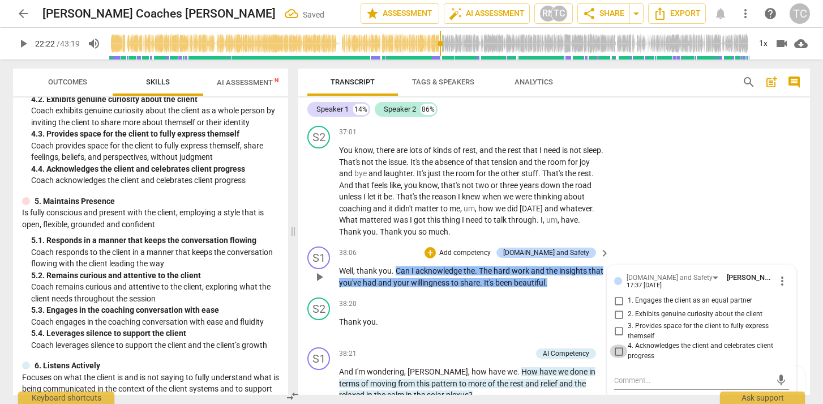
click at [620, 344] on input "4. Acknowledges the client and celebrates client progress" at bounding box center [619, 351] width 18 height 14
click at [666, 186] on div "S2 play_arrow pause 37:01 + Add competency keyboard_arrow_right You know , ther…" at bounding box center [554, 181] width 512 height 121
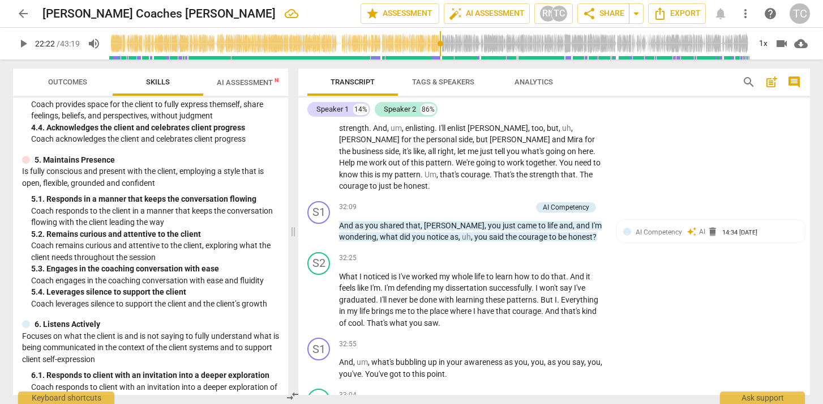
scroll to position [4684, 0]
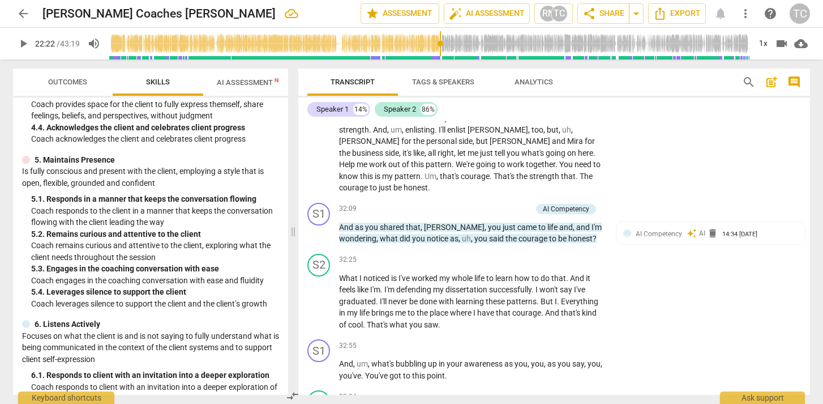
click at [233, 82] on span "AI Assessment New" at bounding box center [252, 82] width 70 height 8
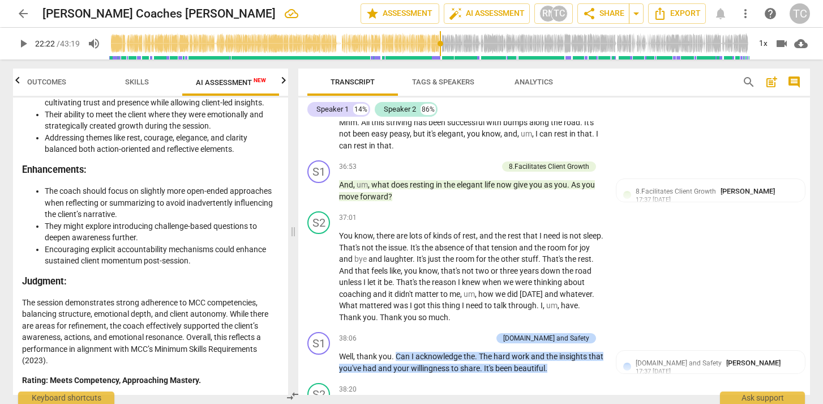
scroll to position [2658, 0]
click at [311, 11] on span "edit" at bounding box center [318, 14] width 14 height 14
click at [316, 10] on span "done" at bounding box center [321, 14] width 14 height 14
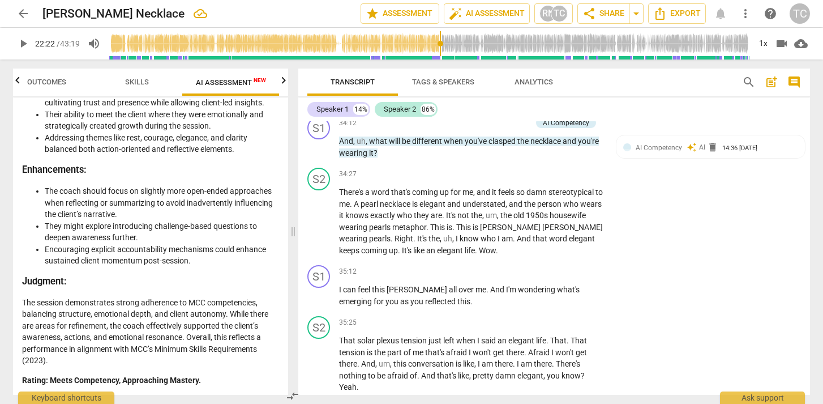
scroll to position [5200, 0]
click at [439, 292] on p "I can feel this [PERSON_NAME] all over me . And I'm wondering what's emerging f…" at bounding box center [471, 296] width 265 height 23
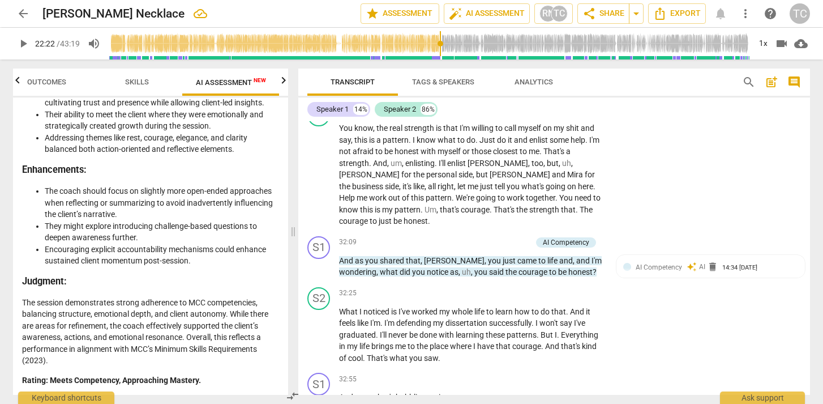
scroll to position [4641, 0]
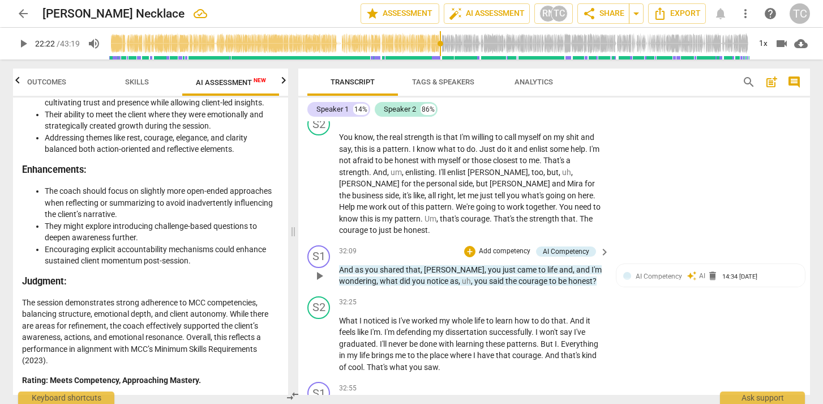
drag, startPoint x: 336, startPoint y: 255, endPoint x: 595, endPoint y: 258, distance: 259.3
click at [597, 260] on div "S1 play_arrow pause 32:09 + Add competency AI Competency keyboard_arrow_right A…" at bounding box center [554, 266] width 512 height 51
drag, startPoint x: 602, startPoint y: 270, endPoint x: 388, endPoint y: 258, distance: 214.3
click at [388, 264] on div "And as you shared that , [PERSON_NAME] , you just came to life and , and I'm wo…" at bounding box center [475, 275] width 272 height 23
click at [580, 249] on div "+" at bounding box center [583, 250] width 11 height 11
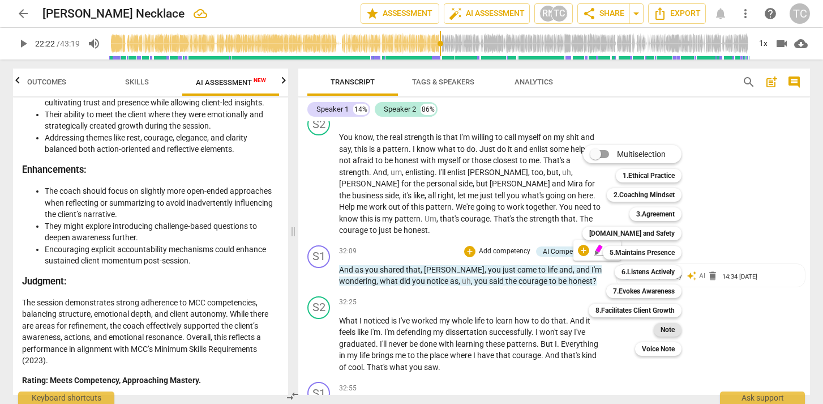
click at [663, 328] on b "Note" at bounding box center [668, 330] width 14 height 14
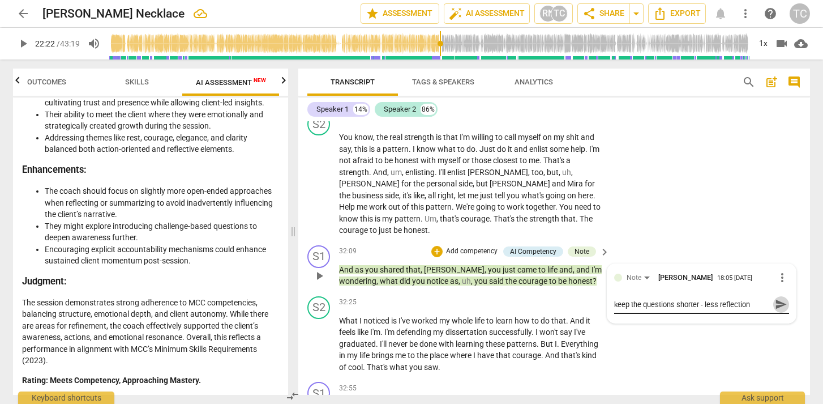
click at [779, 298] on span "send" at bounding box center [781, 304] width 12 height 12
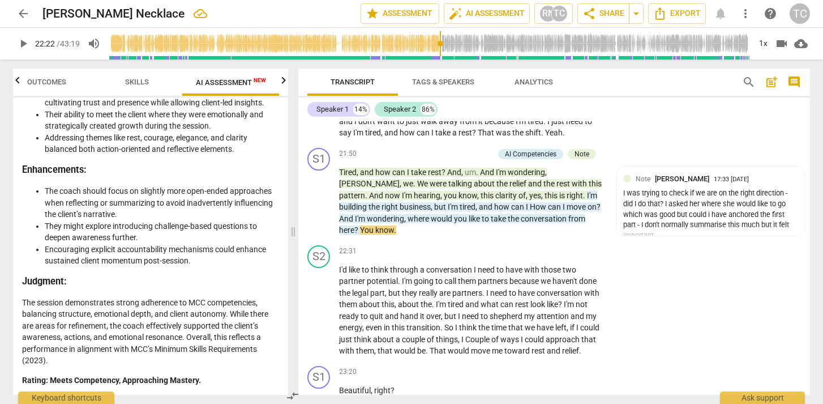
scroll to position [3125, 0]
